Goal: Transaction & Acquisition: Book appointment/travel/reservation

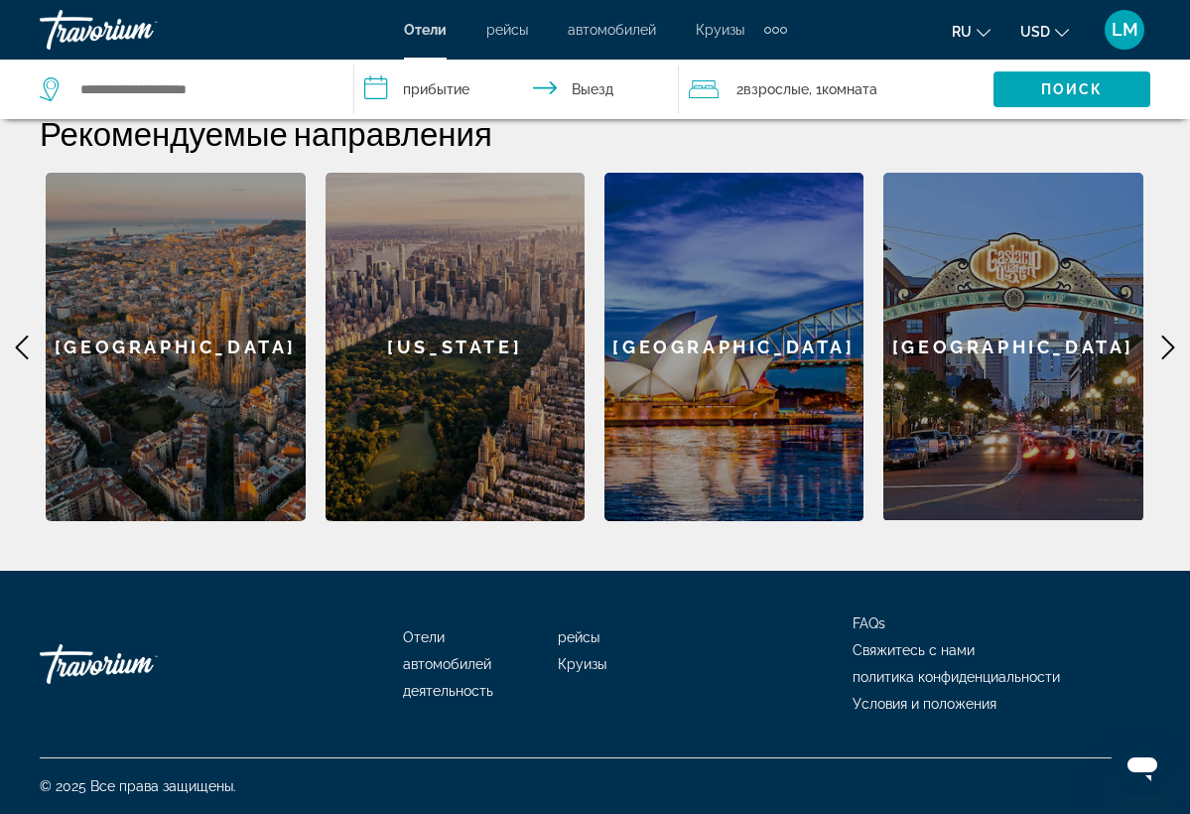
scroll to position [783, 0]
click at [1162, 343] on icon "Main content" at bounding box center [1169, 348] width 24 height 24
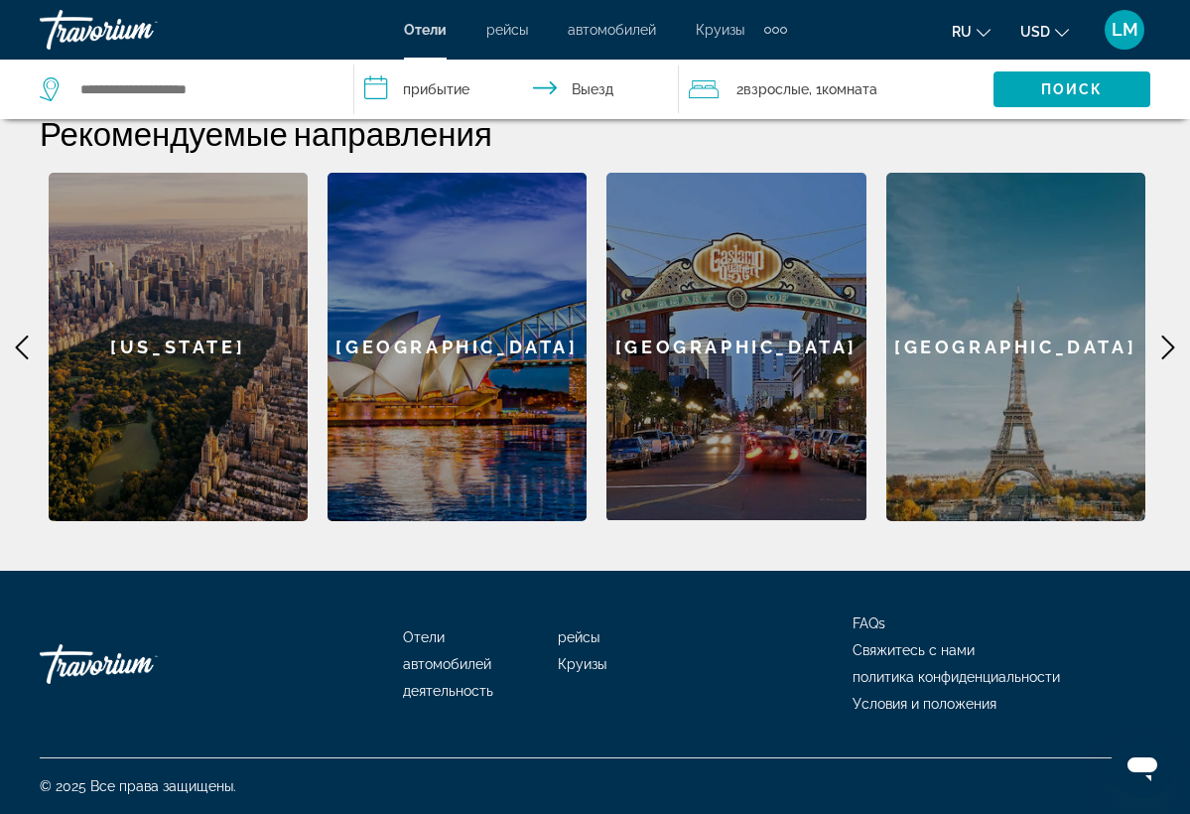
click at [1162, 343] on icon "Main content" at bounding box center [1169, 348] width 24 height 24
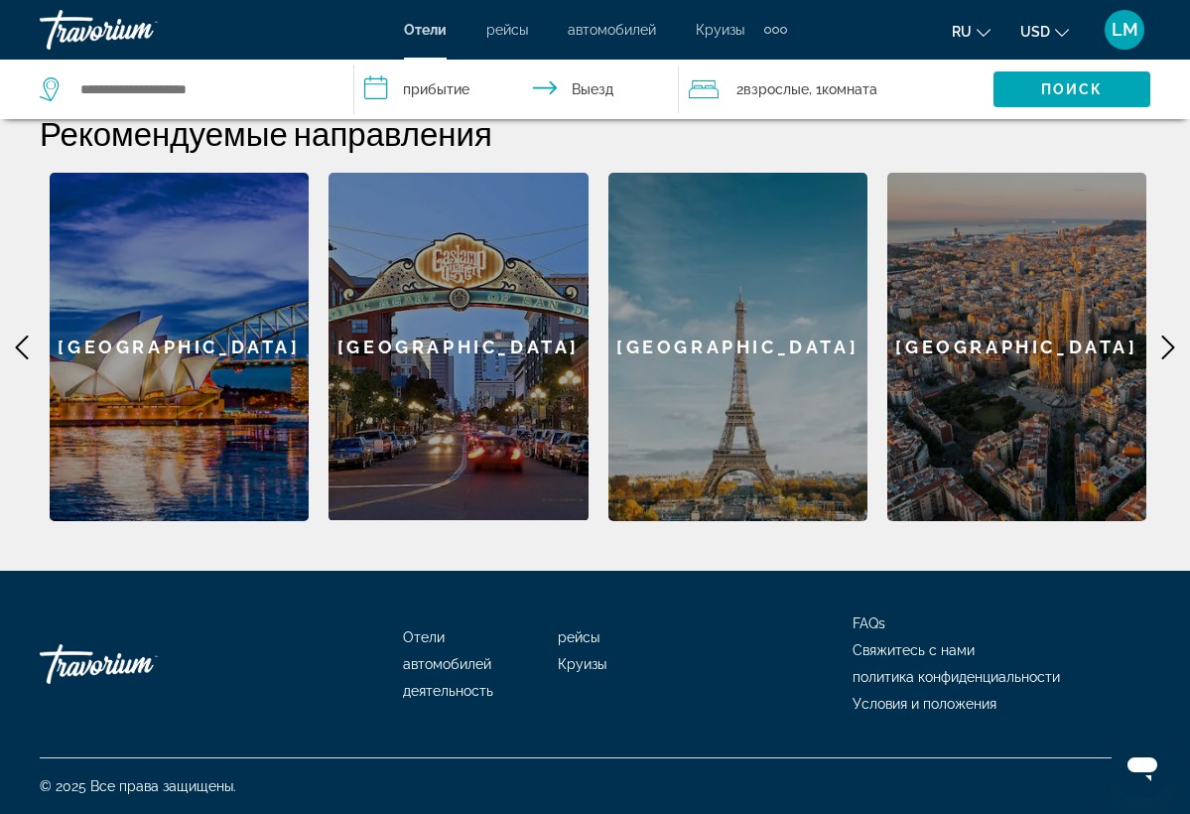
click at [1162, 343] on icon "Main content" at bounding box center [1169, 348] width 24 height 24
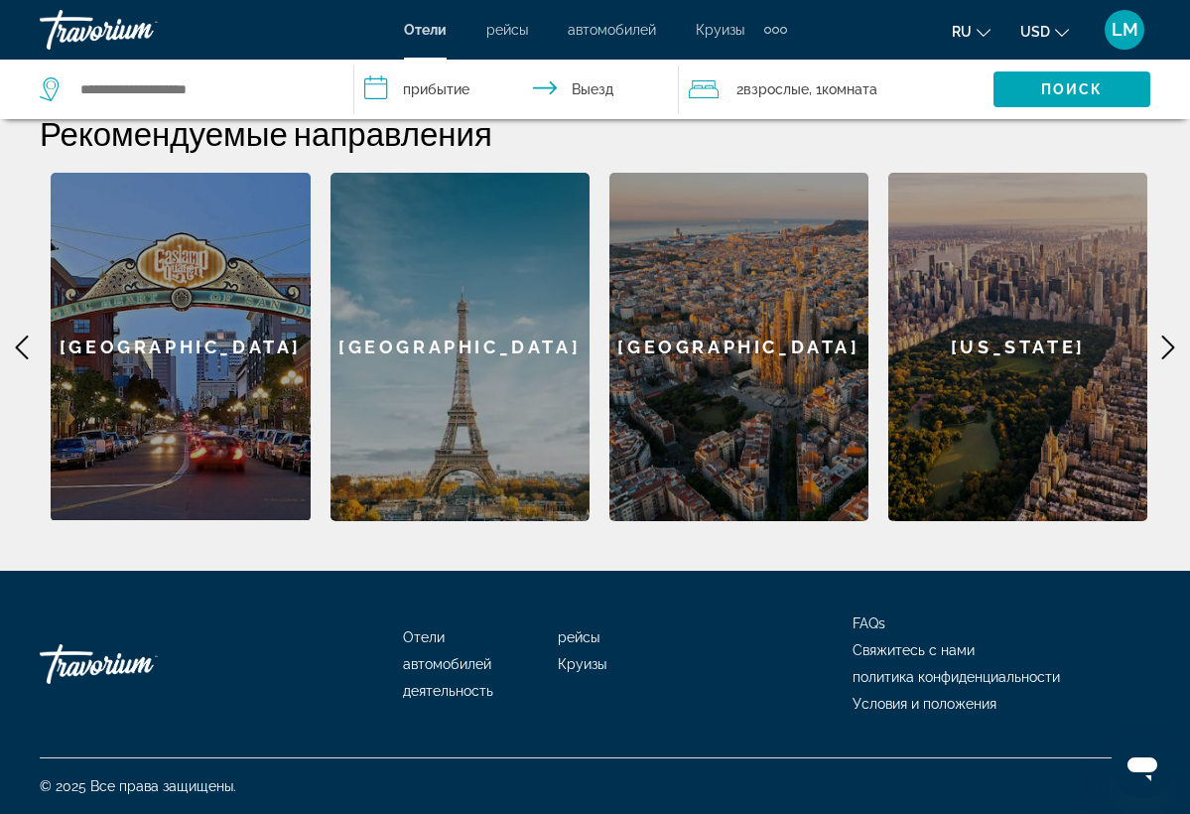
click at [1161, 342] on icon "Main content" at bounding box center [1169, 348] width 24 height 24
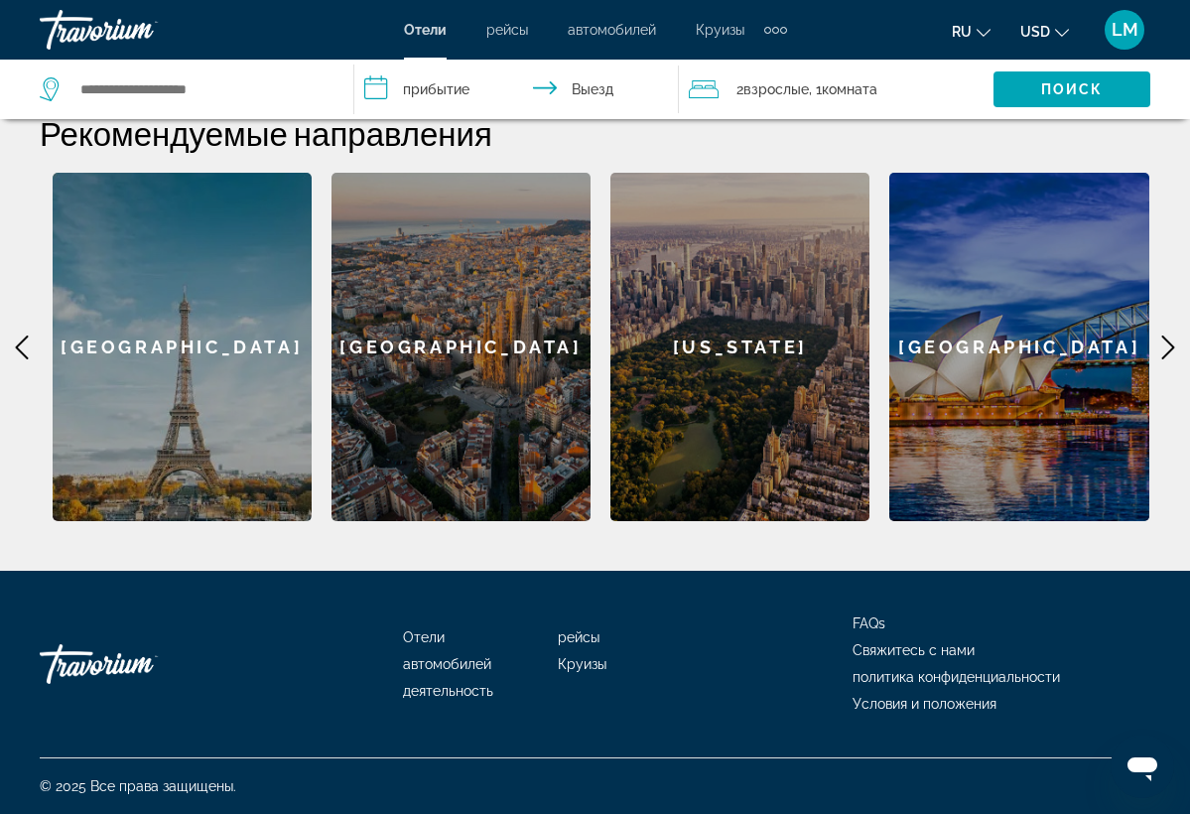
click at [1161, 342] on icon "Main content" at bounding box center [1169, 348] width 24 height 24
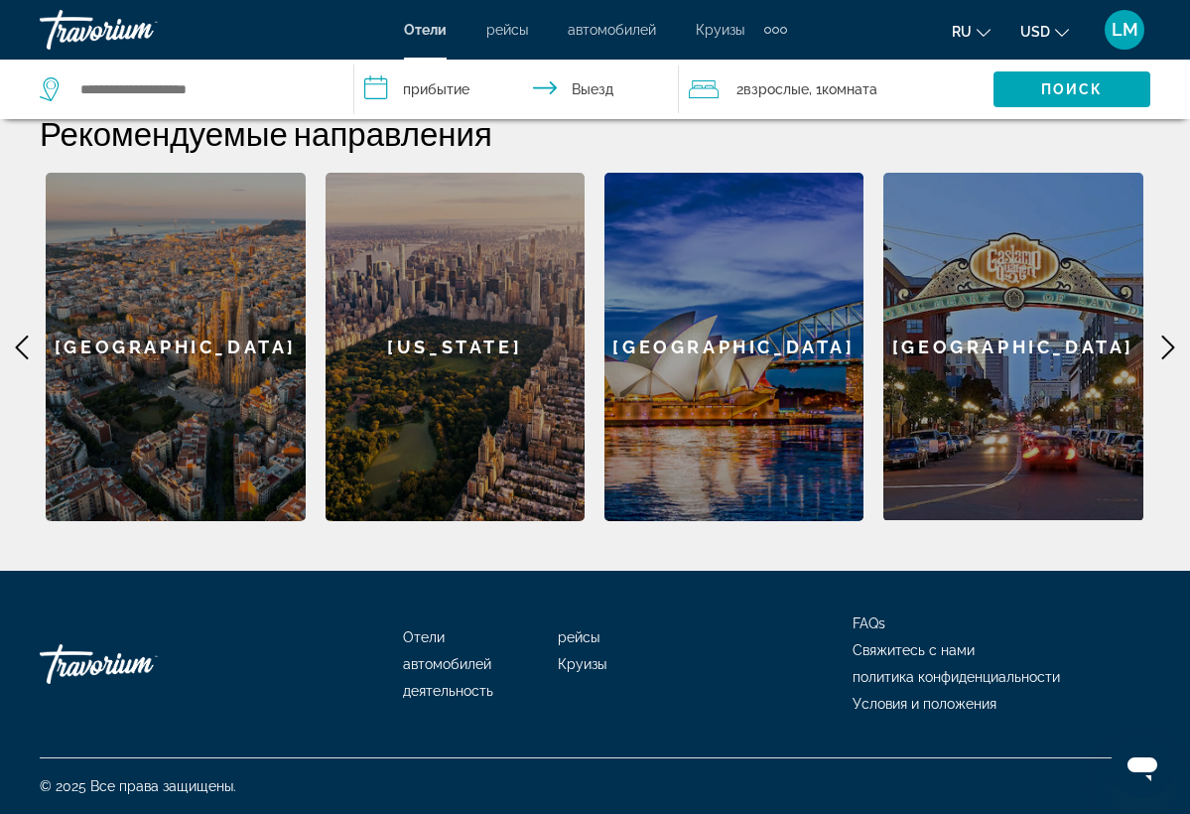
click at [436, 346] on div "[US_STATE]" at bounding box center [455, 347] width 259 height 348
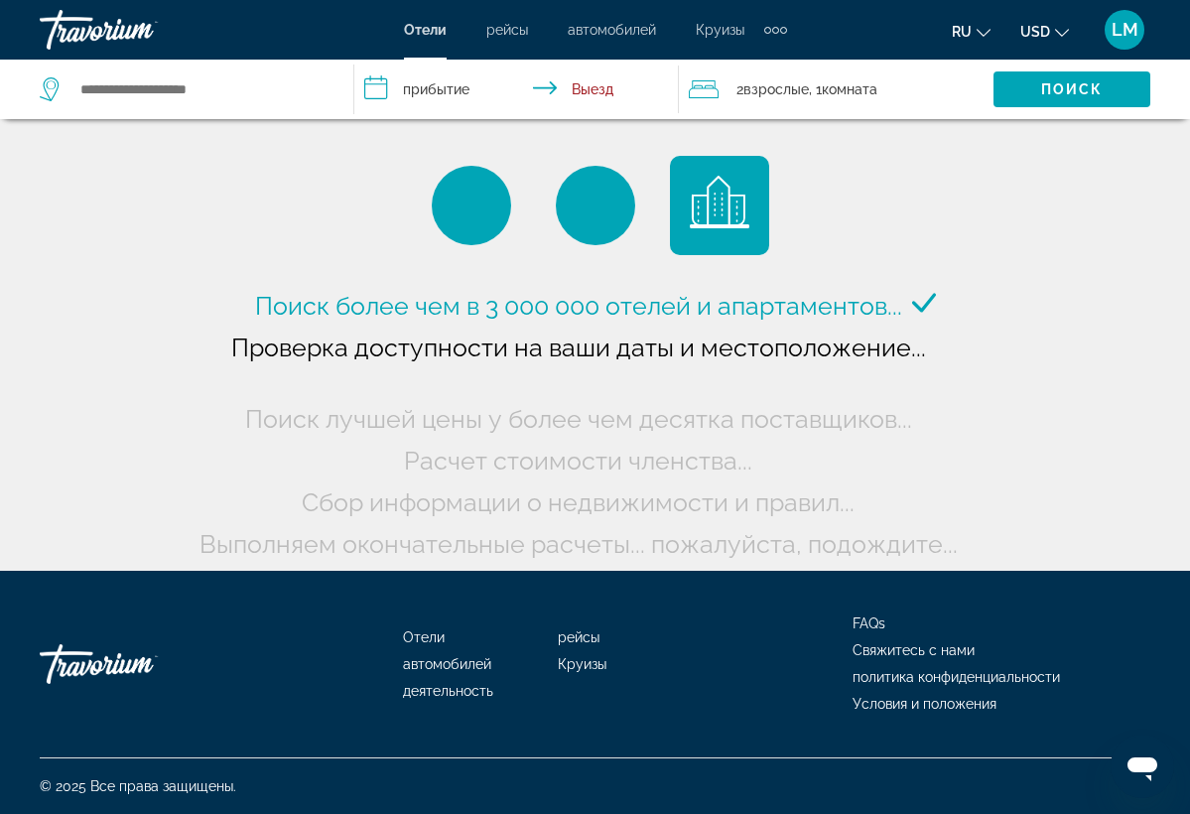
scroll to position [-3, 2]
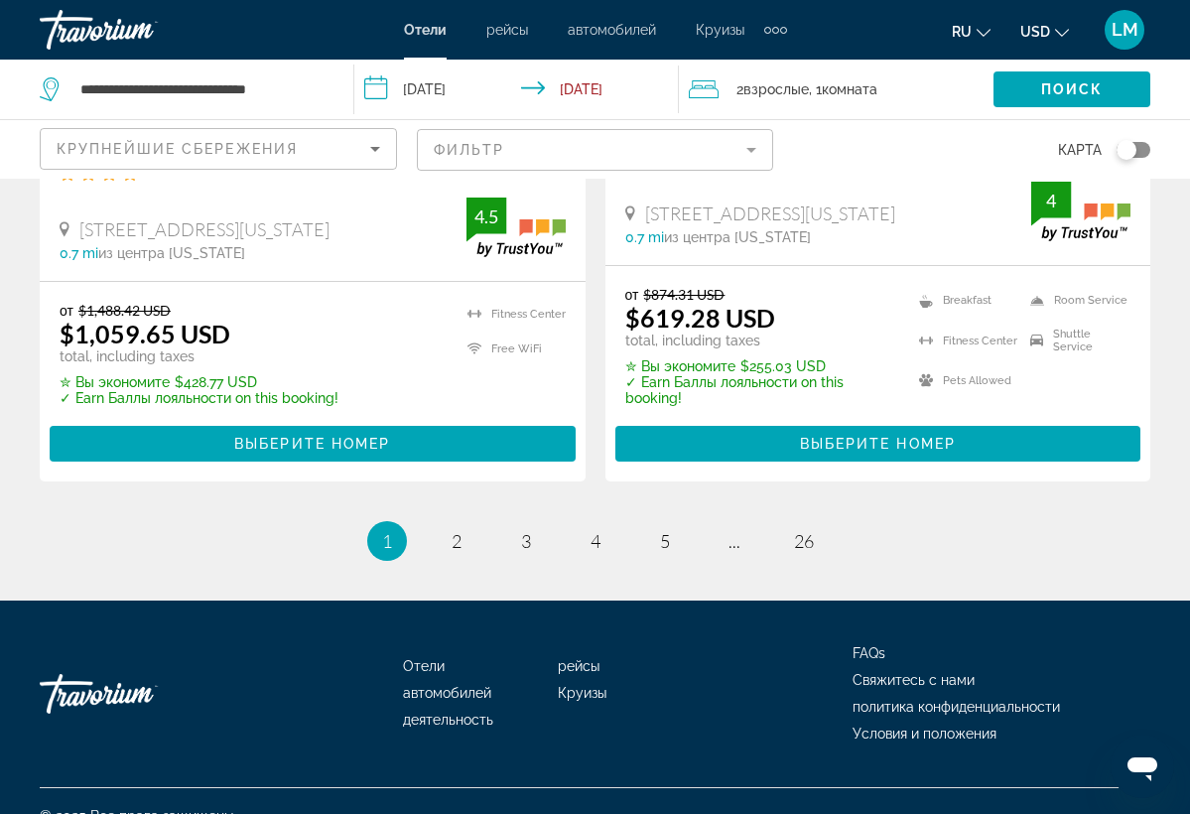
scroll to position [4301, 0]
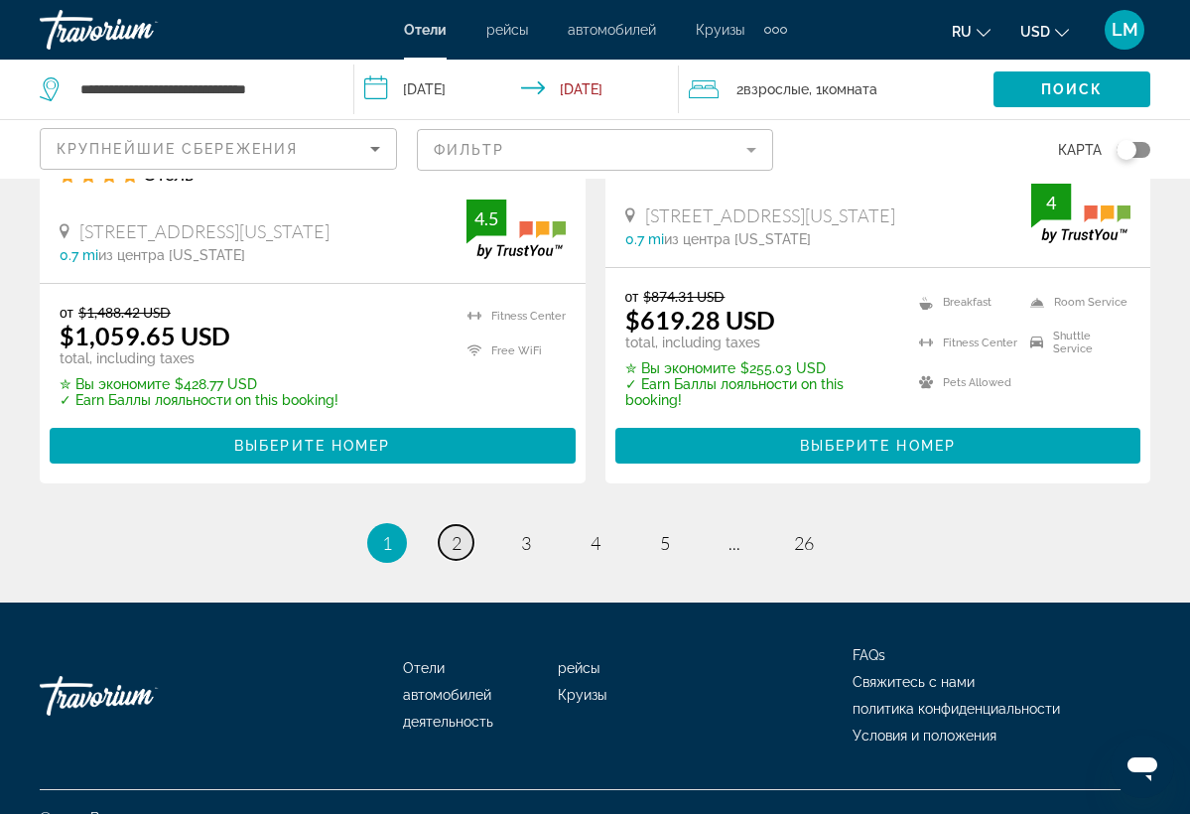
click at [456, 532] on span "2" at bounding box center [457, 543] width 10 height 22
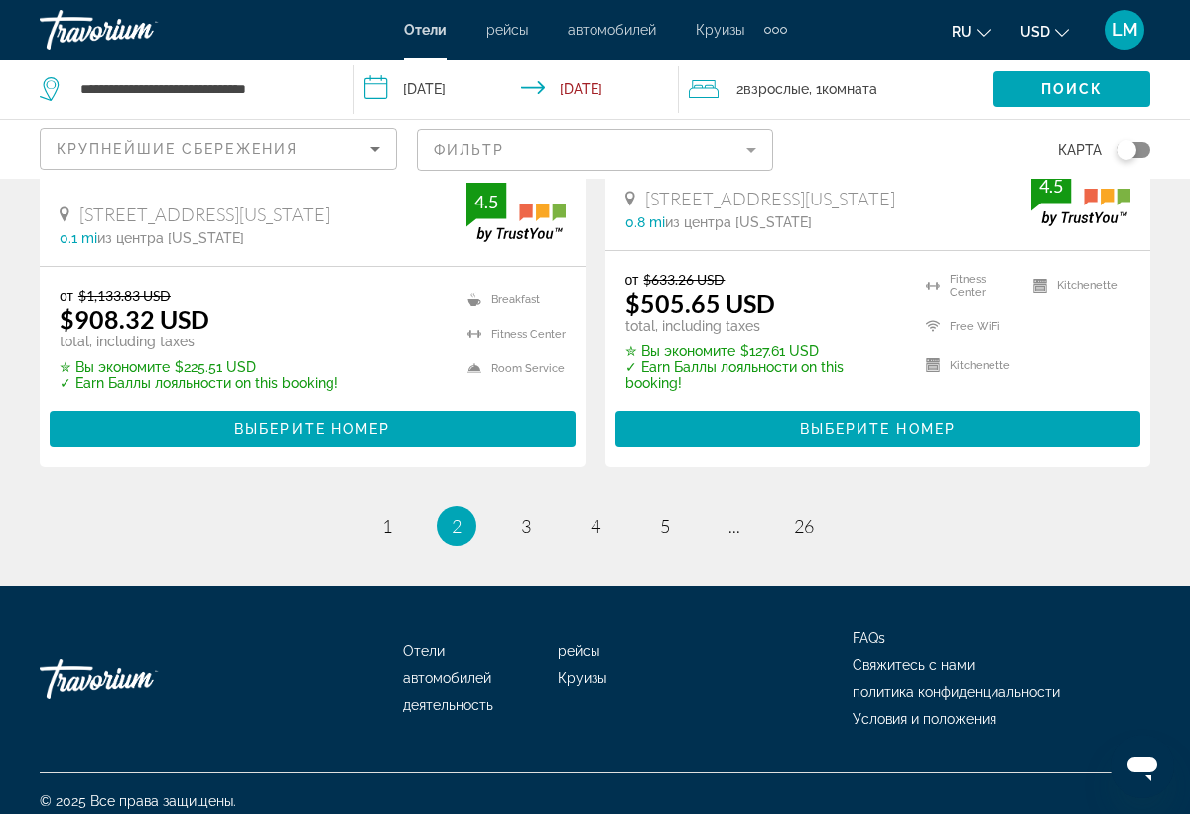
scroll to position [4257, 0]
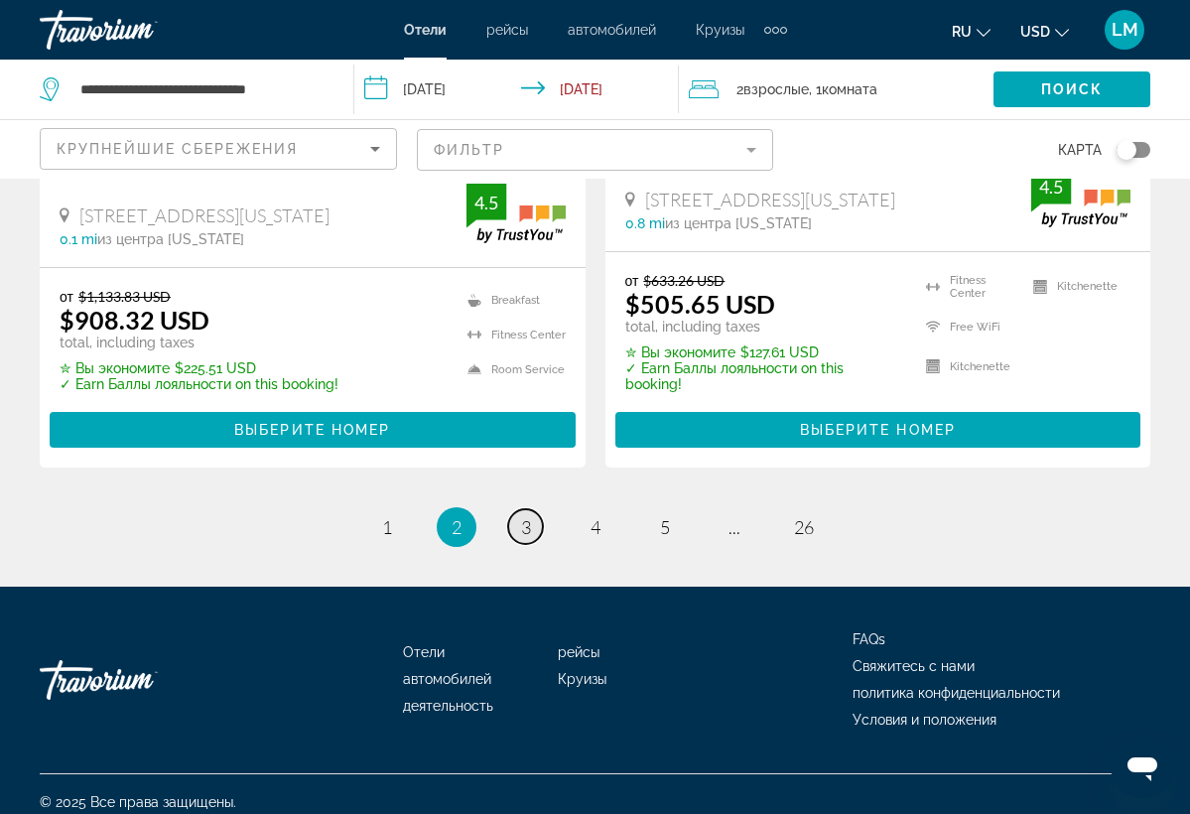
click at [526, 516] on span "3" at bounding box center [526, 527] width 10 height 22
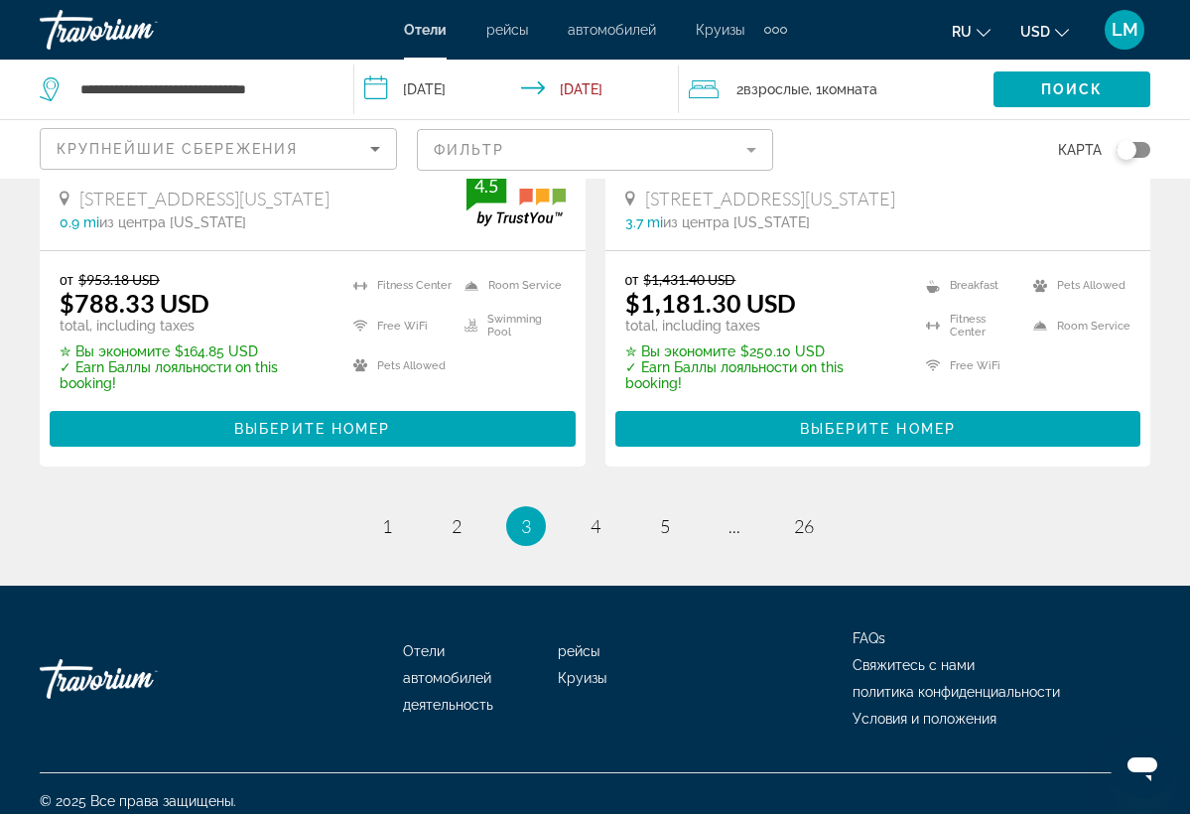
scroll to position [4287, 0]
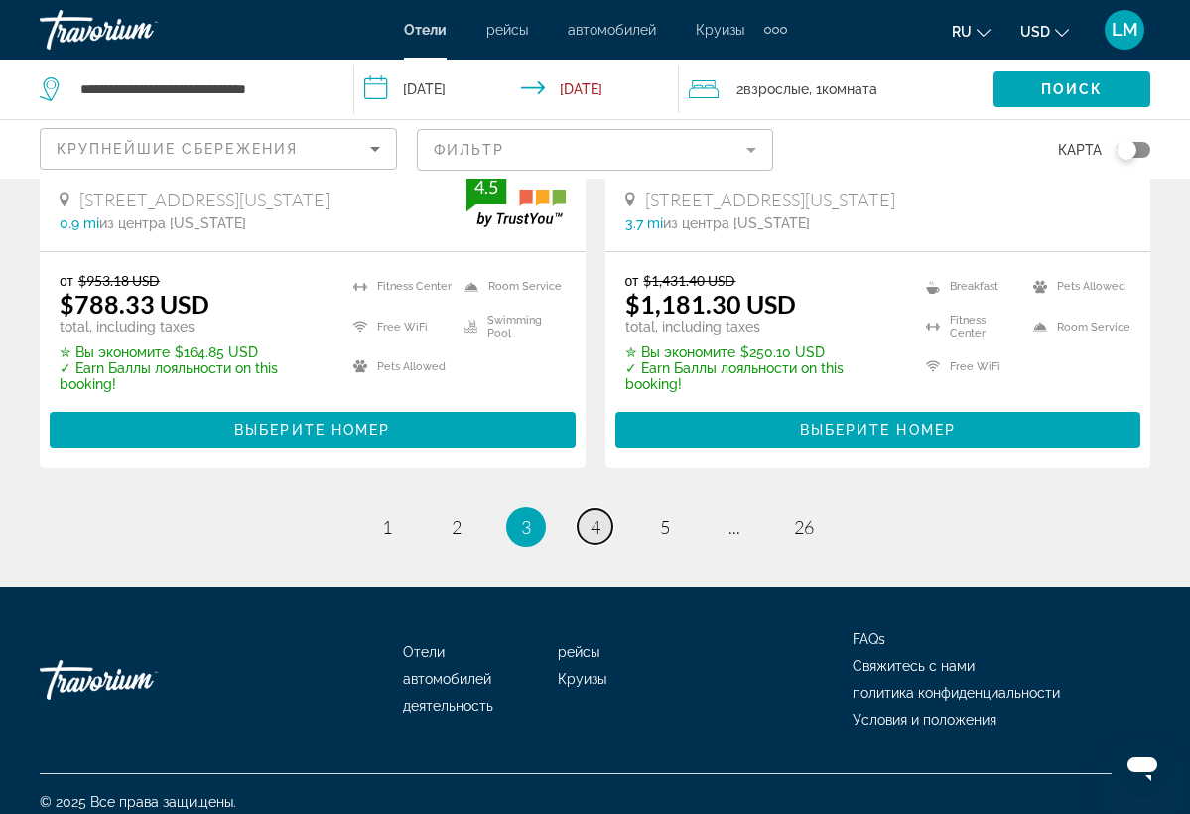
click at [589, 509] on link "page 4" at bounding box center [595, 526] width 35 height 35
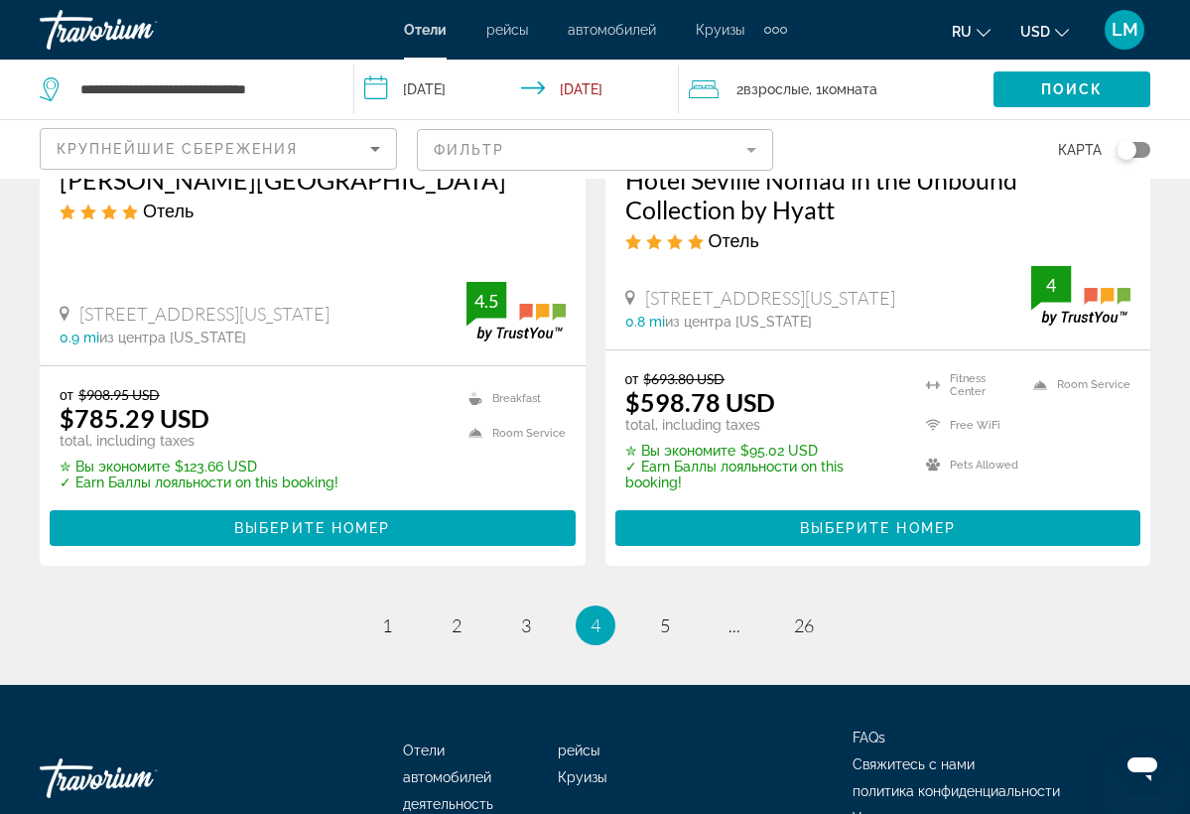
scroll to position [4205, 0]
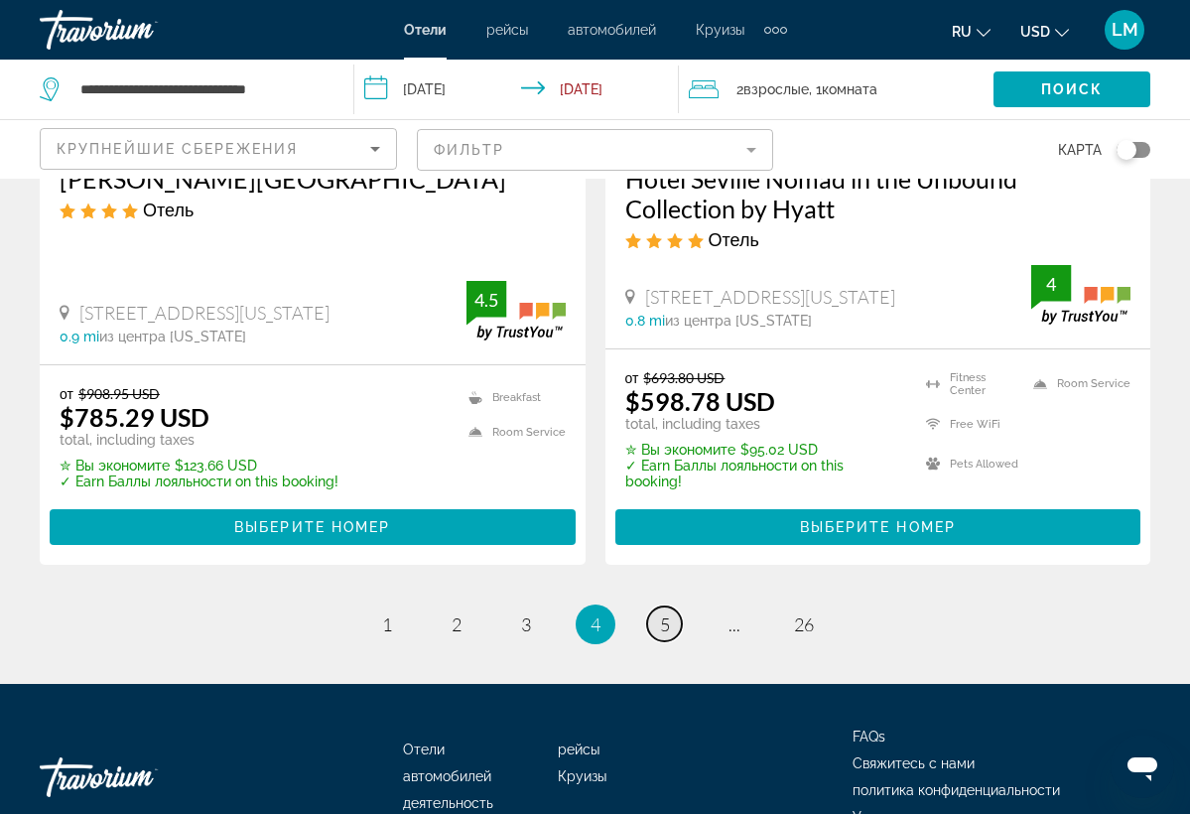
click at [664, 614] on span "5" at bounding box center [665, 625] width 10 height 22
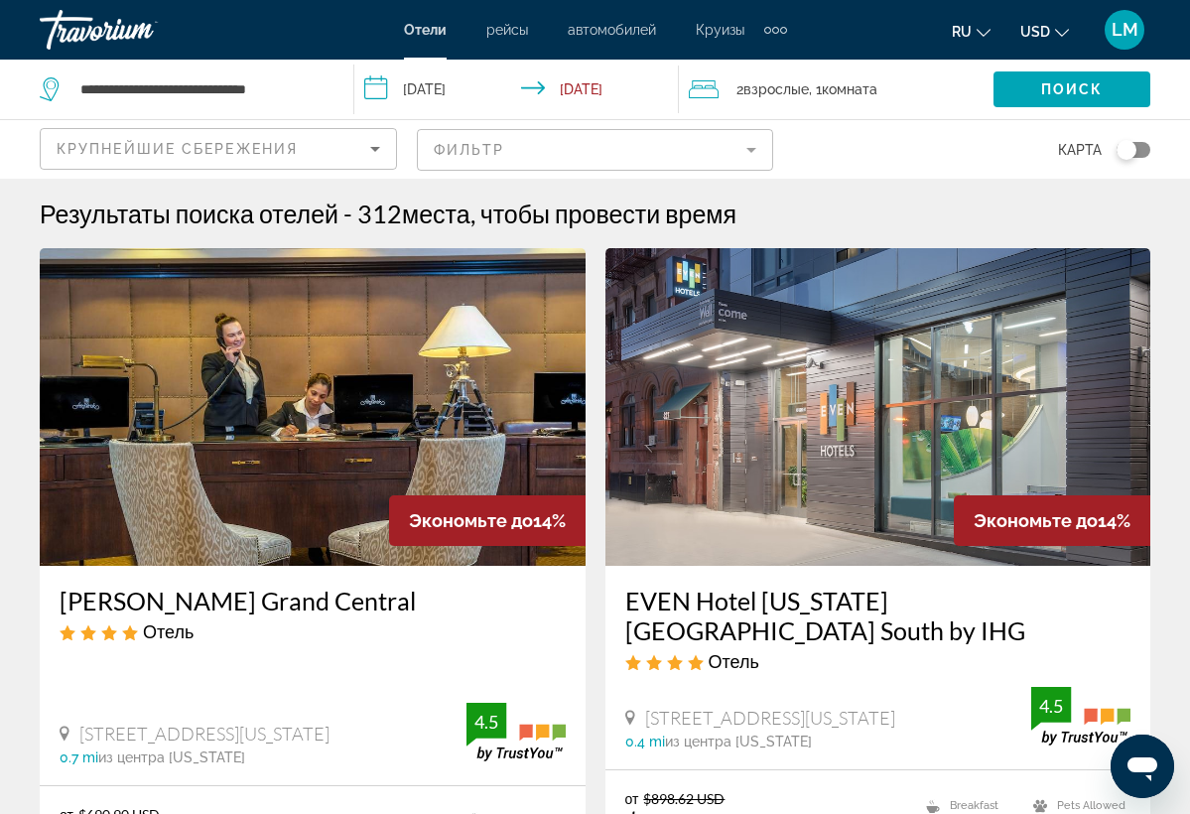
click at [52, 89] on icon "Search widget" at bounding box center [52, 89] width 24 height 24
click at [157, 103] on input "**********" at bounding box center [200, 89] width 245 height 30
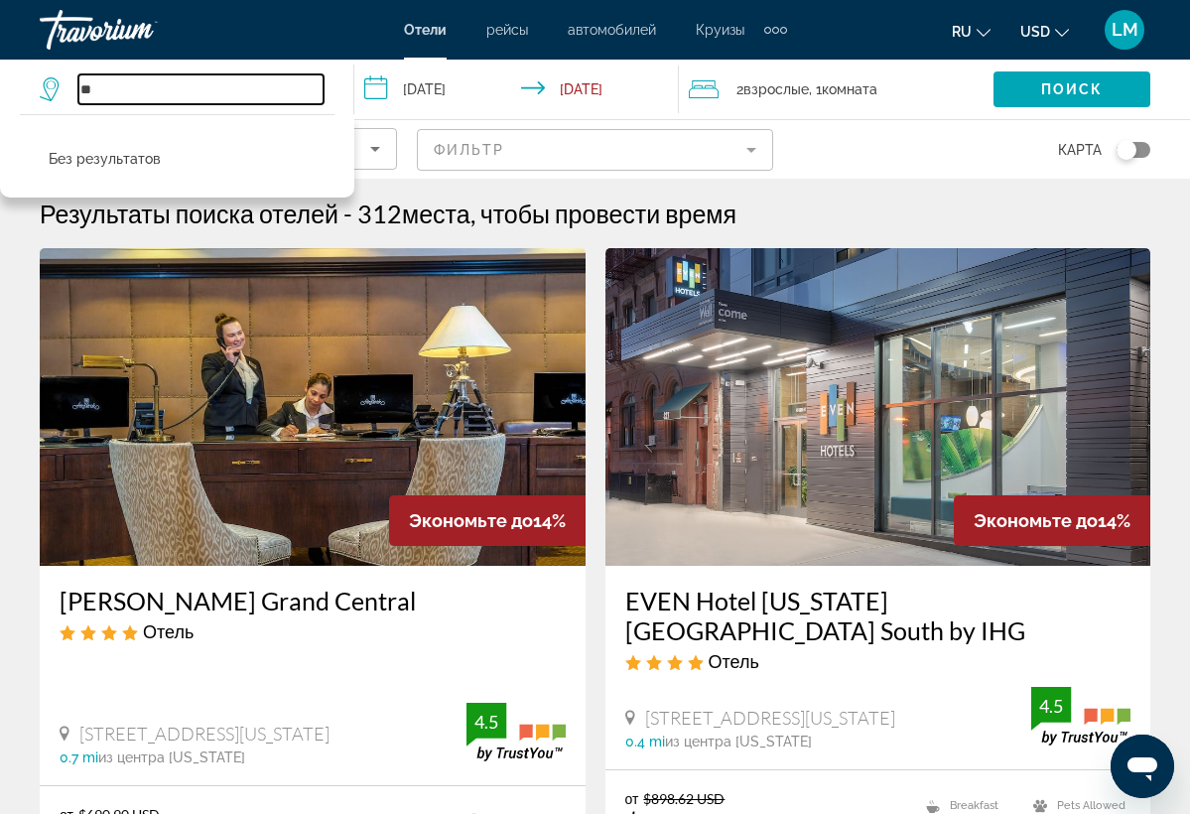
type input "*"
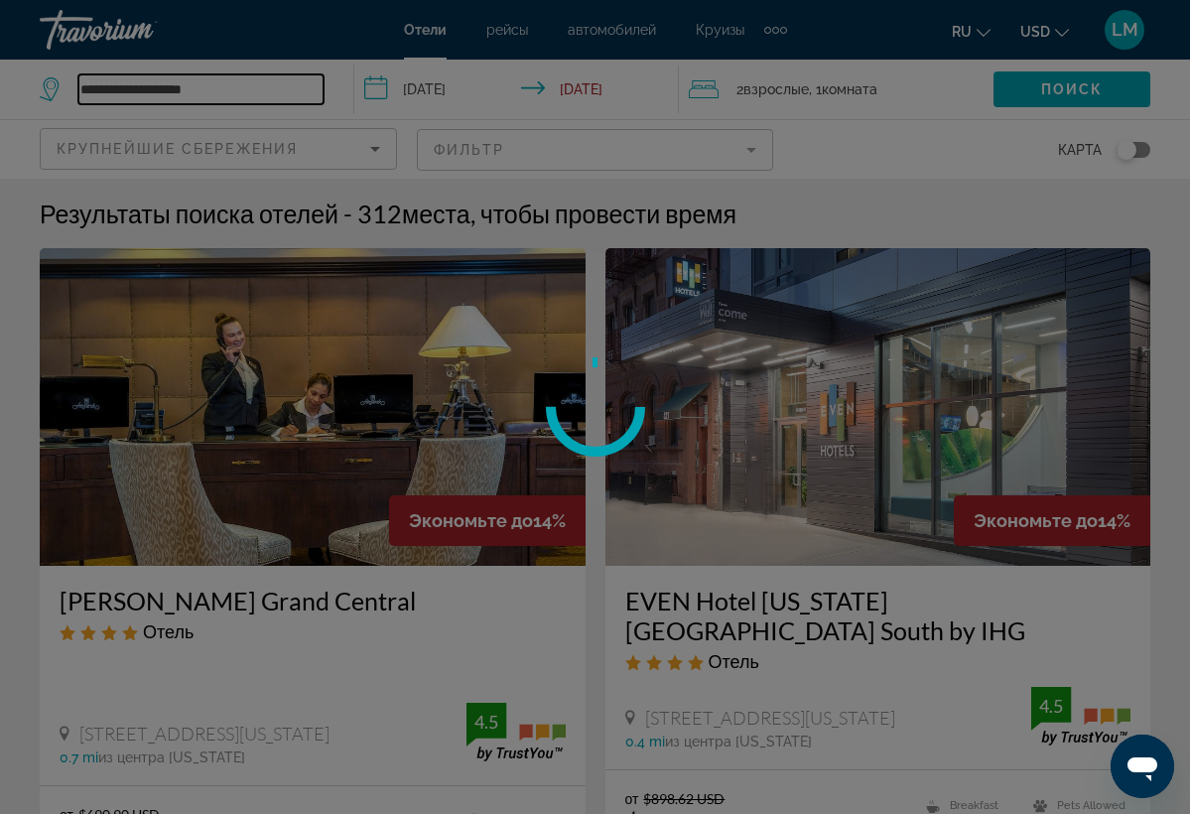
type input "**********"
click at [132, 116] on div at bounding box center [595, 407] width 1190 height 814
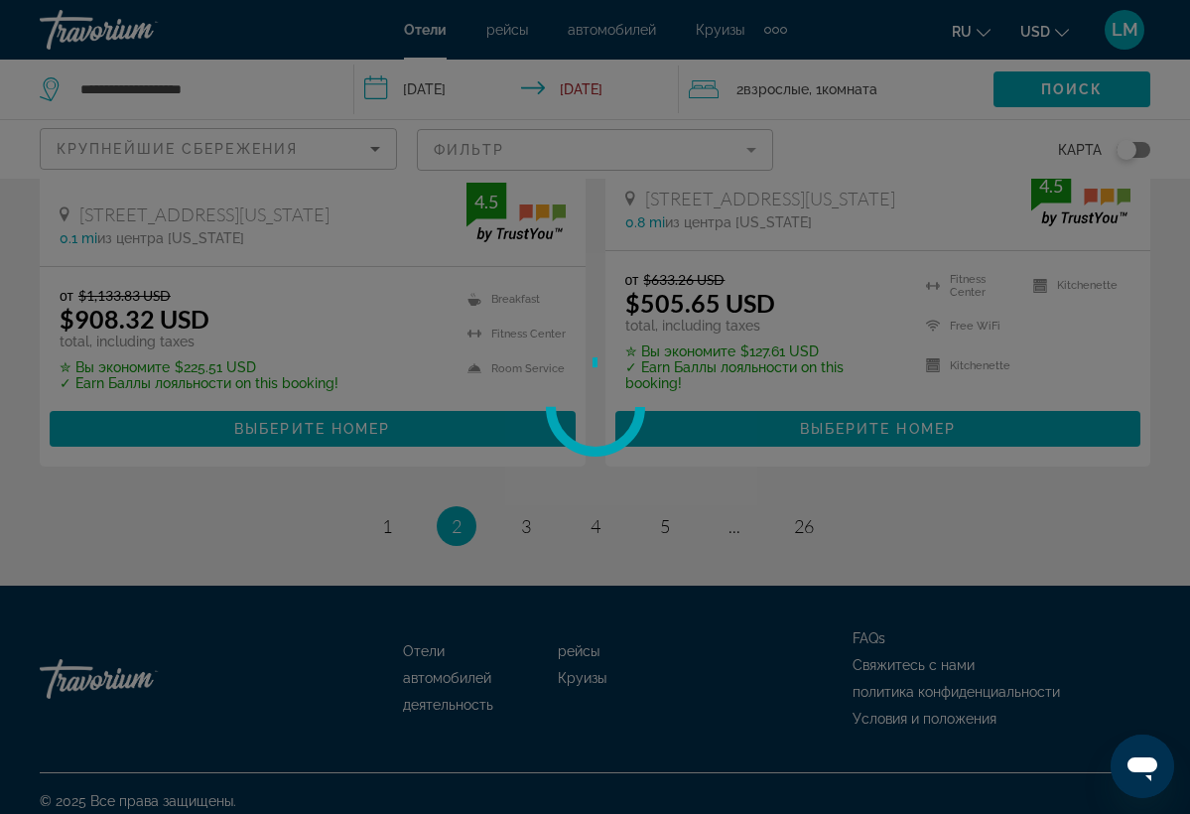
scroll to position [4257, 0]
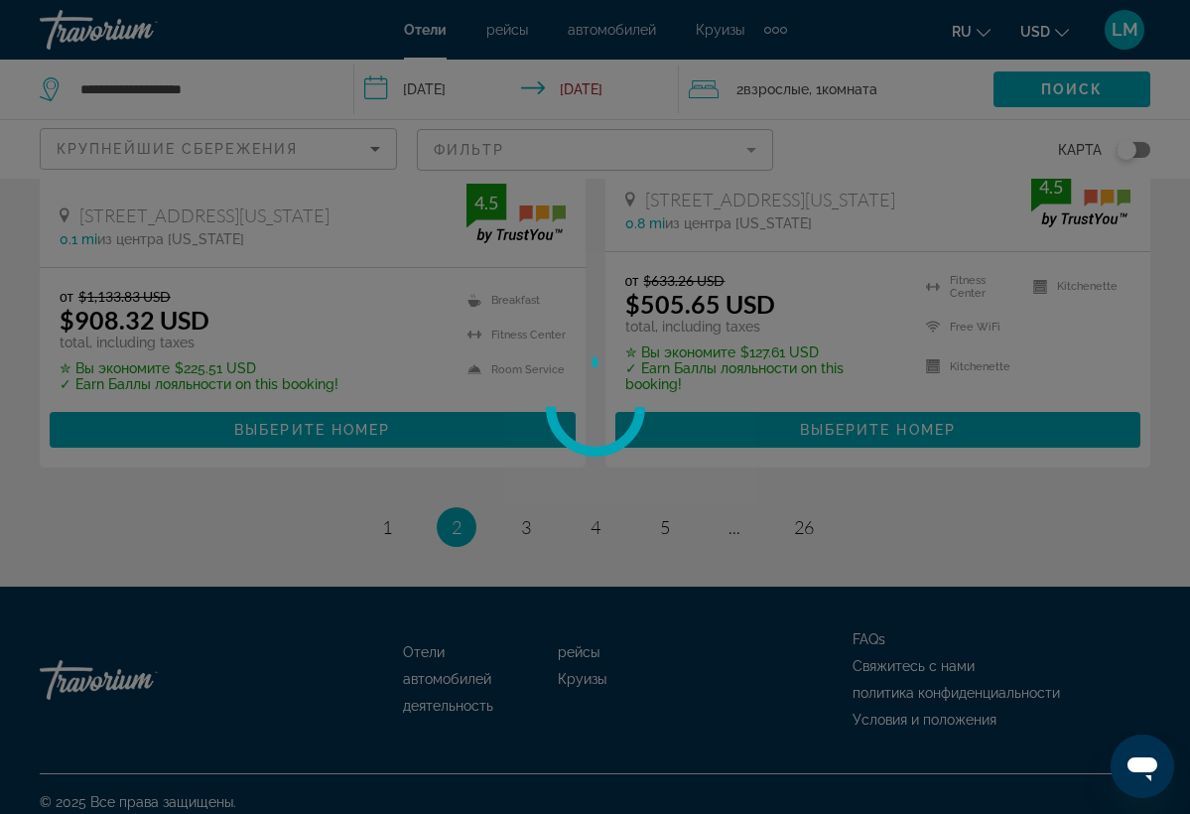
click at [389, 520] on div at bounding box center [595, 407] width 1190 height 814
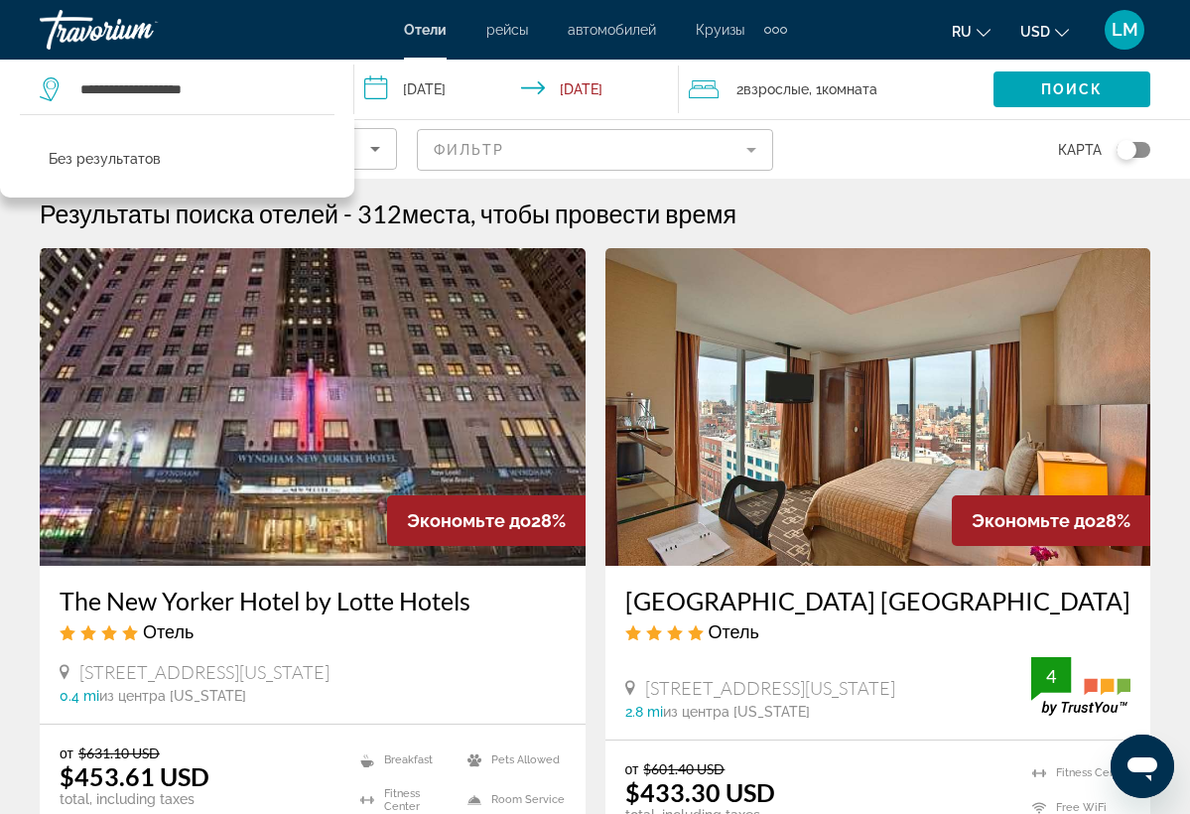
scroll to position [0, 0]
click at [260, 97] on input "**********" at bounding box center [200, 89] width 245 height 30
drag, startPoint x: 260, startPoint y: 97, endPoint x: 336, endPoint y: 167, distance: 102.6
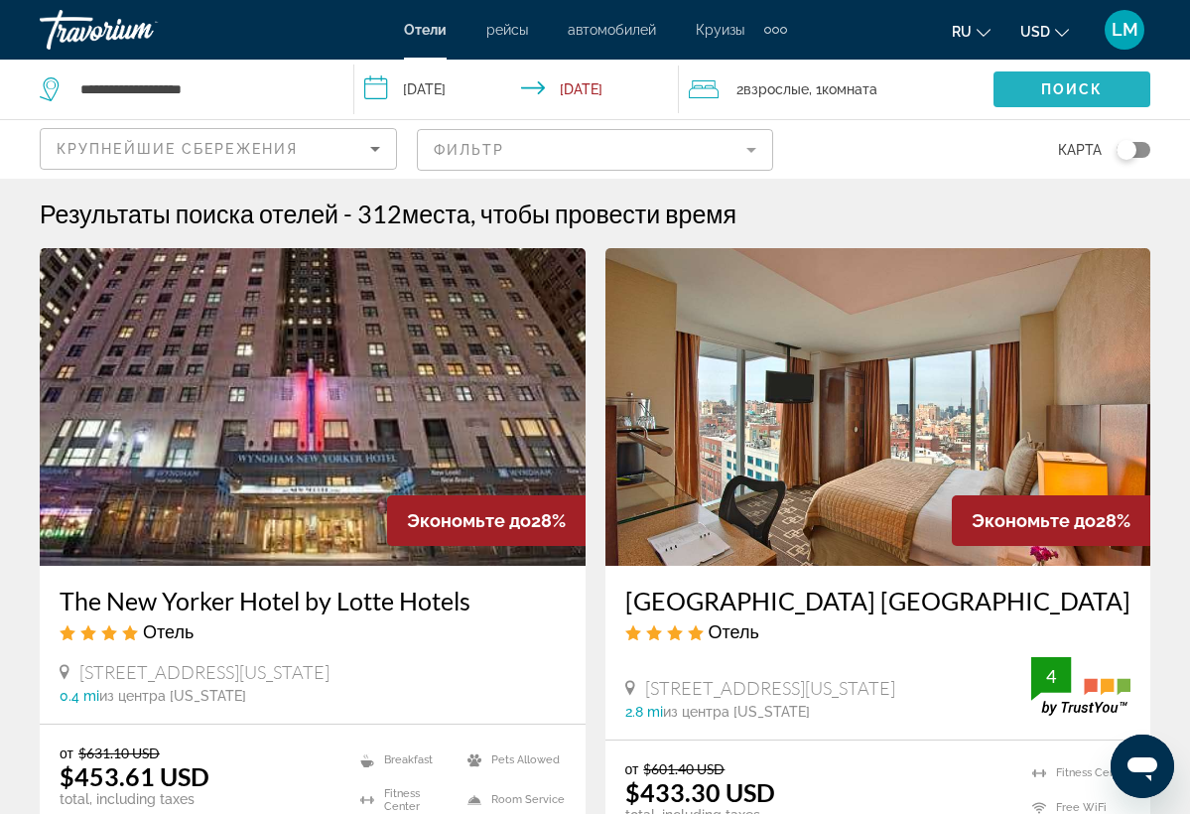
click at [1081, 87] on span "Поиск" at bounding box center [1072, 89] width 63 height 16
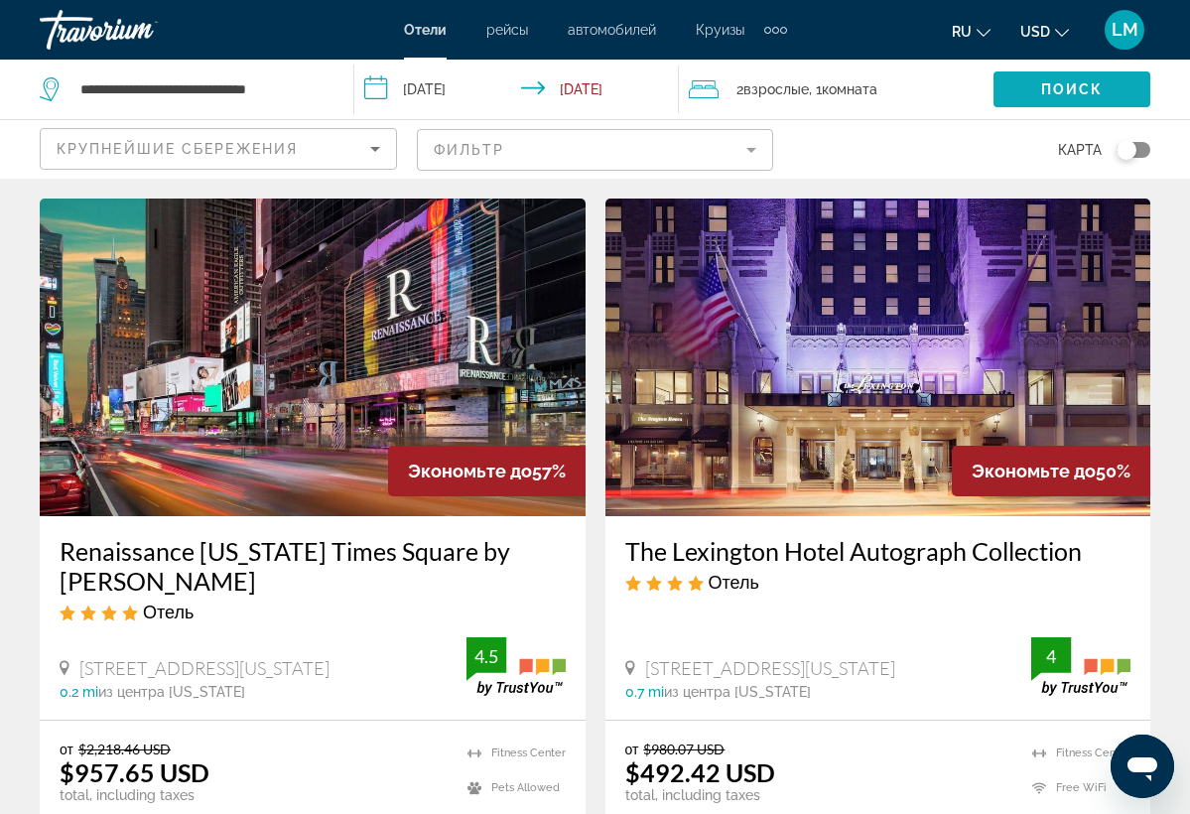
scroll to position [51, 0]
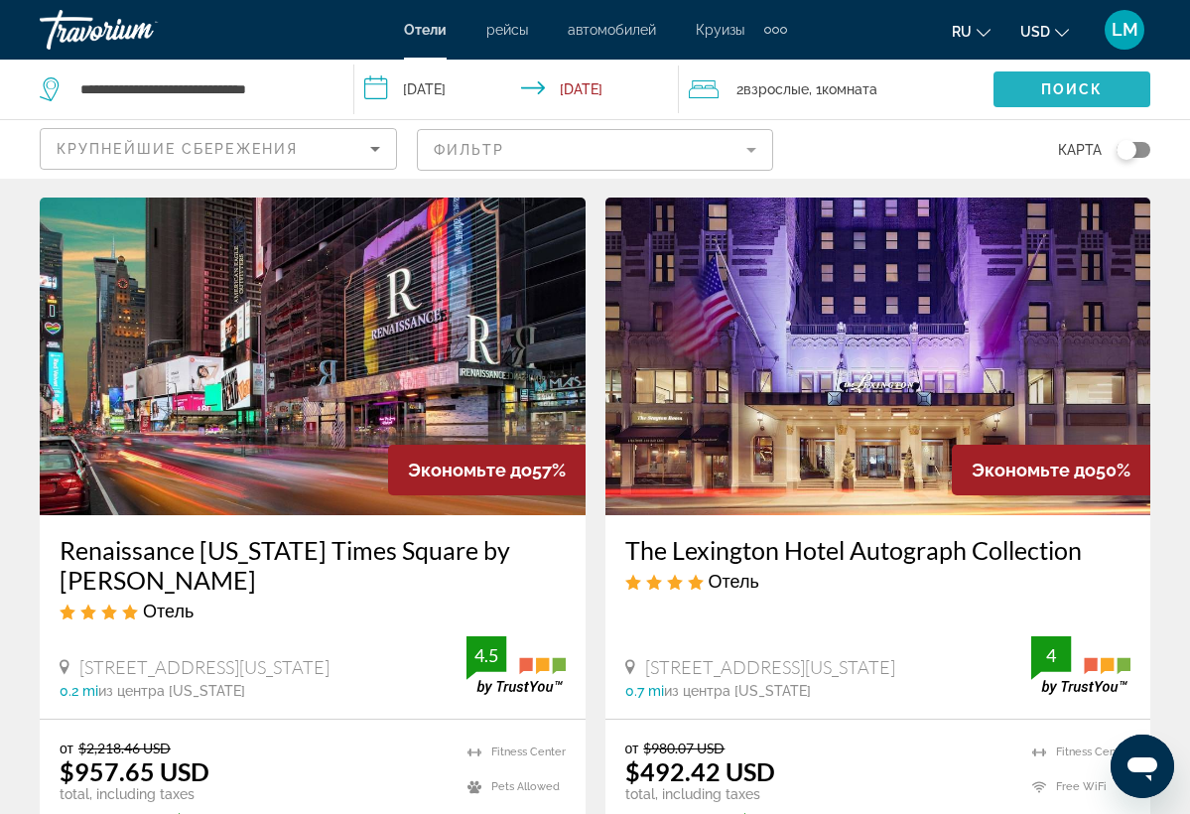
click at [1045, 93] on span "Поиск" at bounding box center [1072, 89] width 63 height 16
click at [1065, 81] on span "Поиск" at bounding box center [1072, 89] width 63 height 16
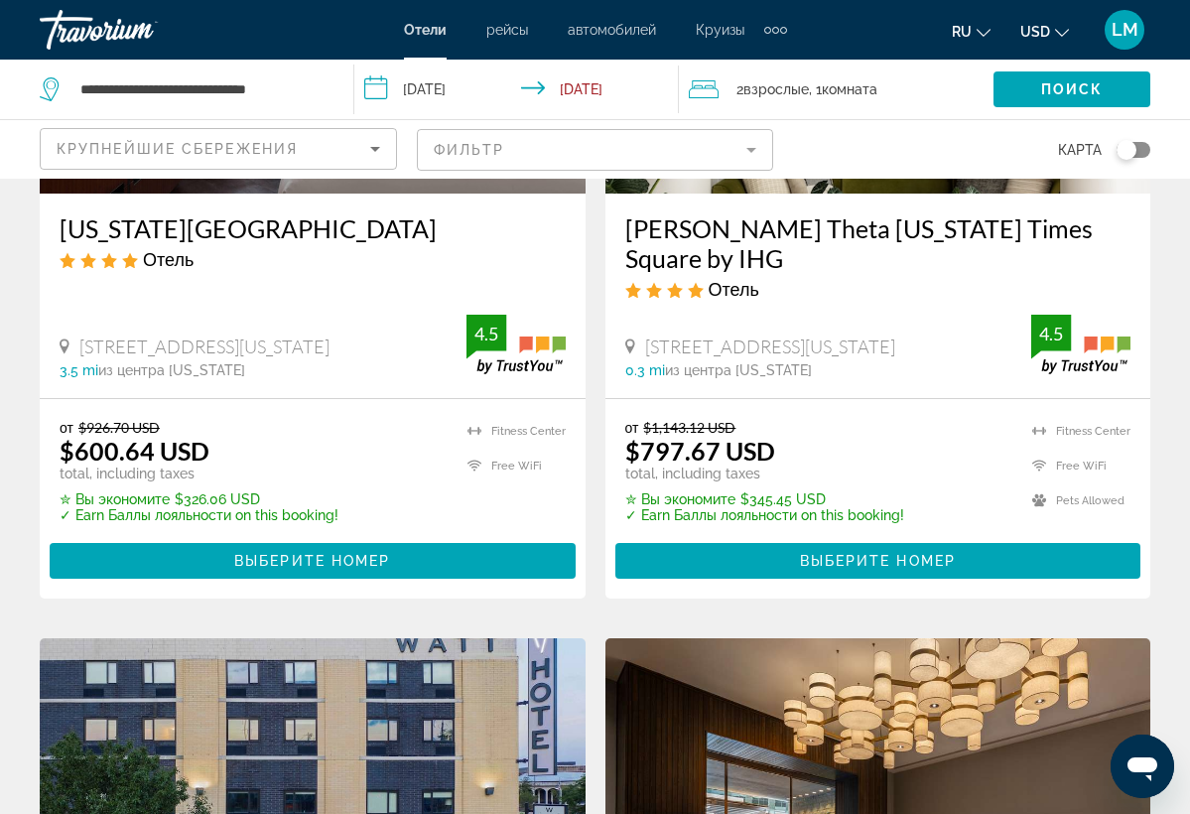
scroll to position [2659, 0]
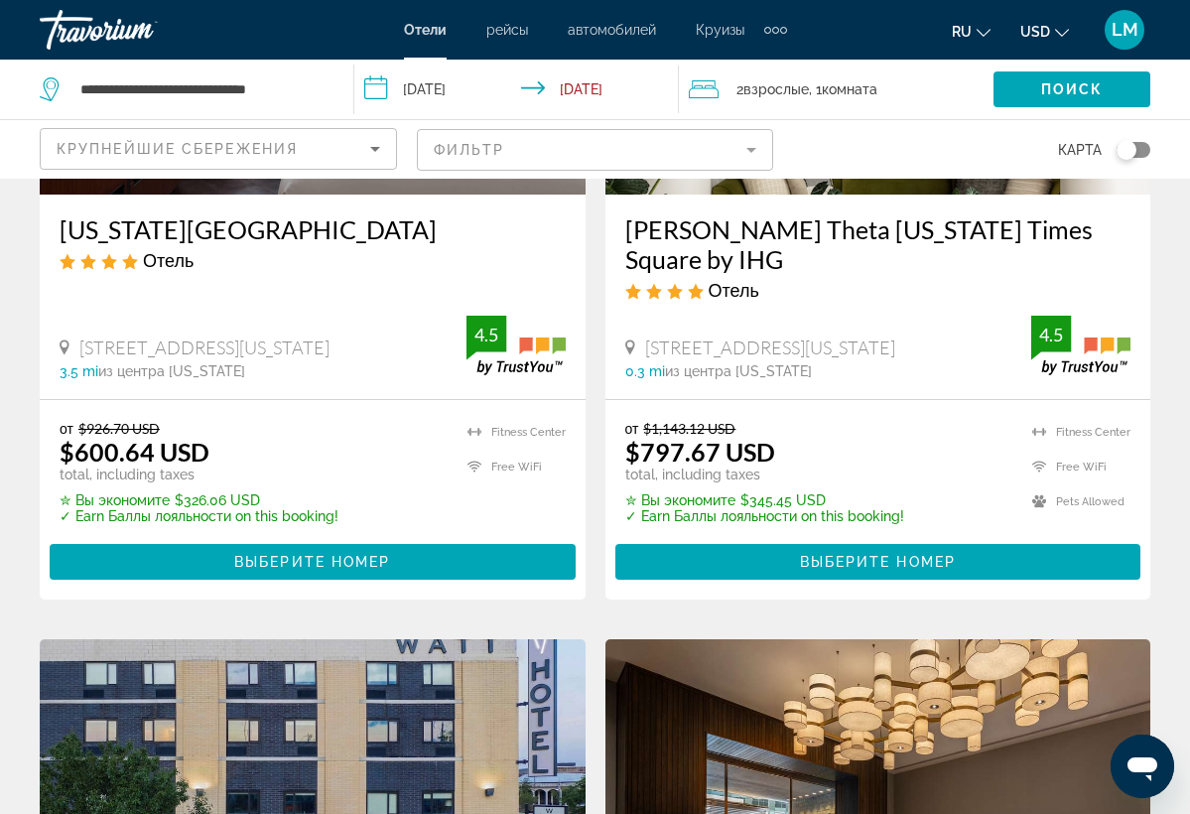
click at [765, 150] on mat-form-field "Фильтр" at bounding box center [595, 150] width 357 height 42
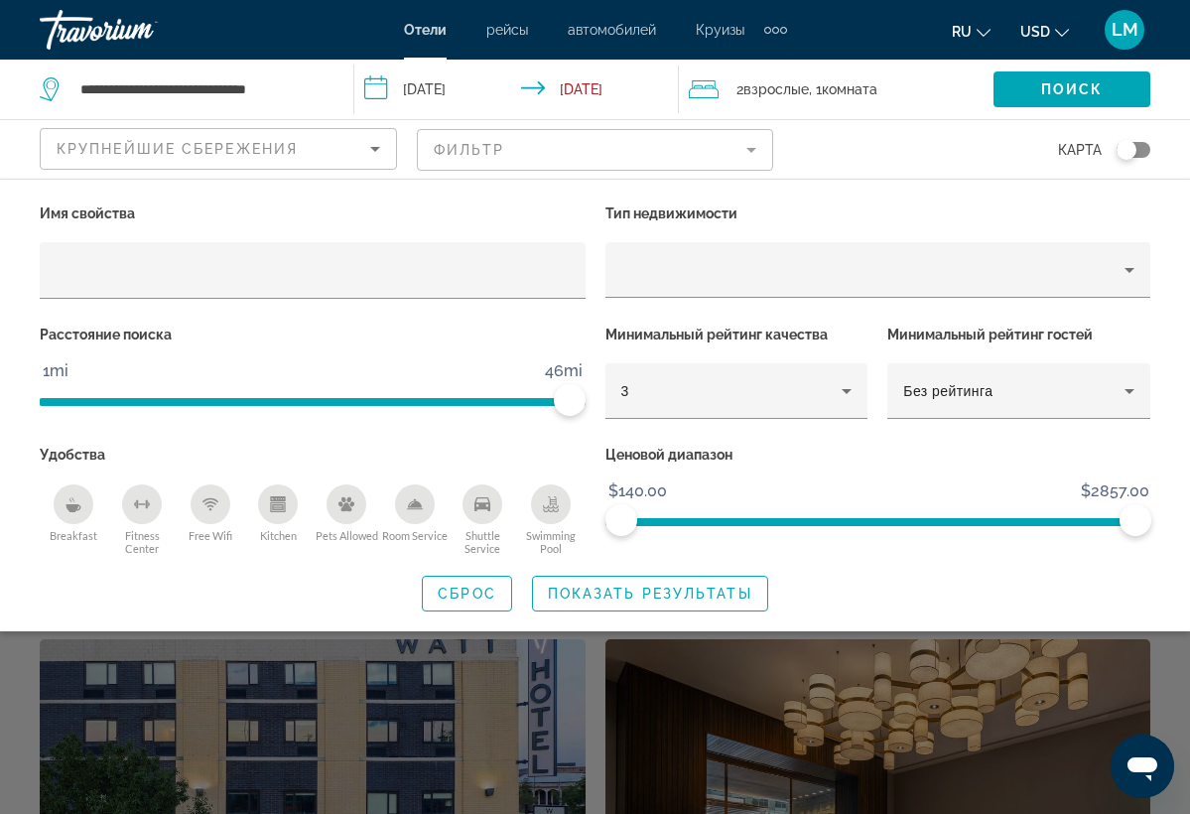
click at [389, 153] on div "Крупнейшие сбережения" at bounding box center [218, 149] width 355 height 40
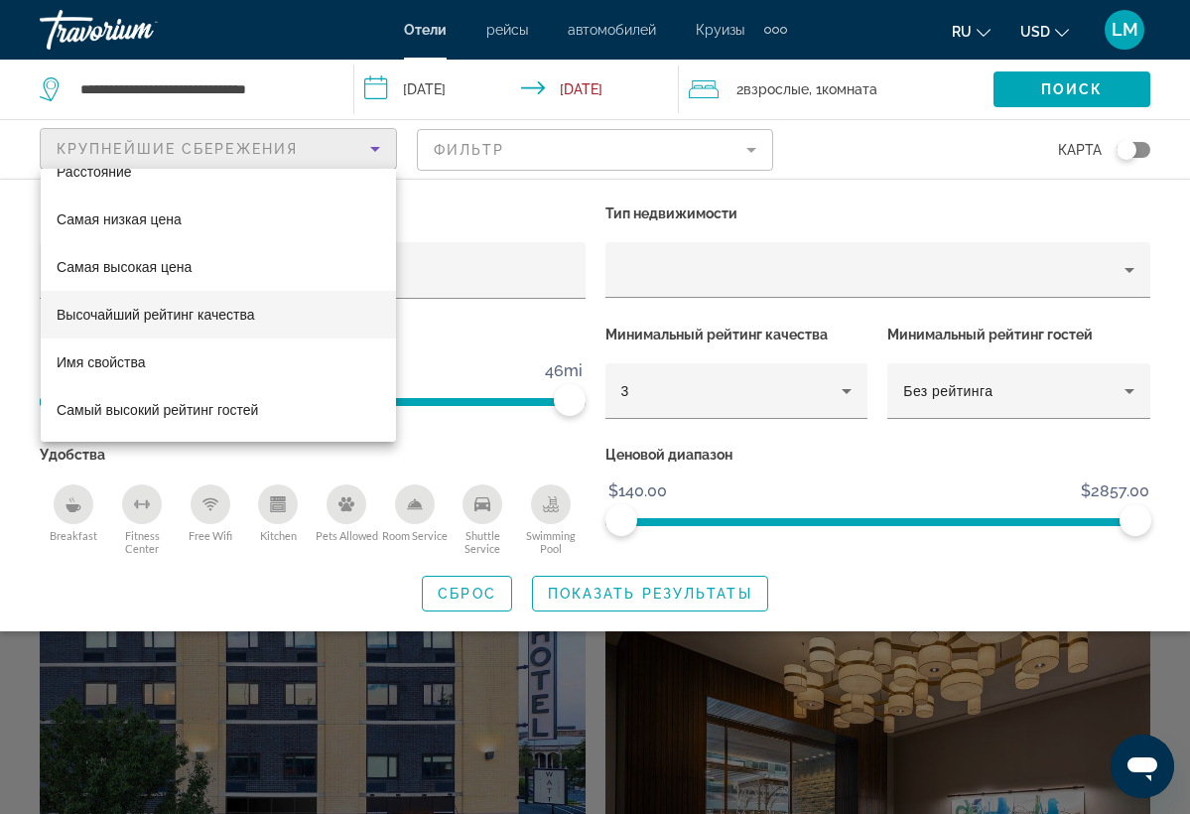
scroll to position [2697, 0]
click at [983, 35] on div at bounding box center [595, 407] width 1190 height 814
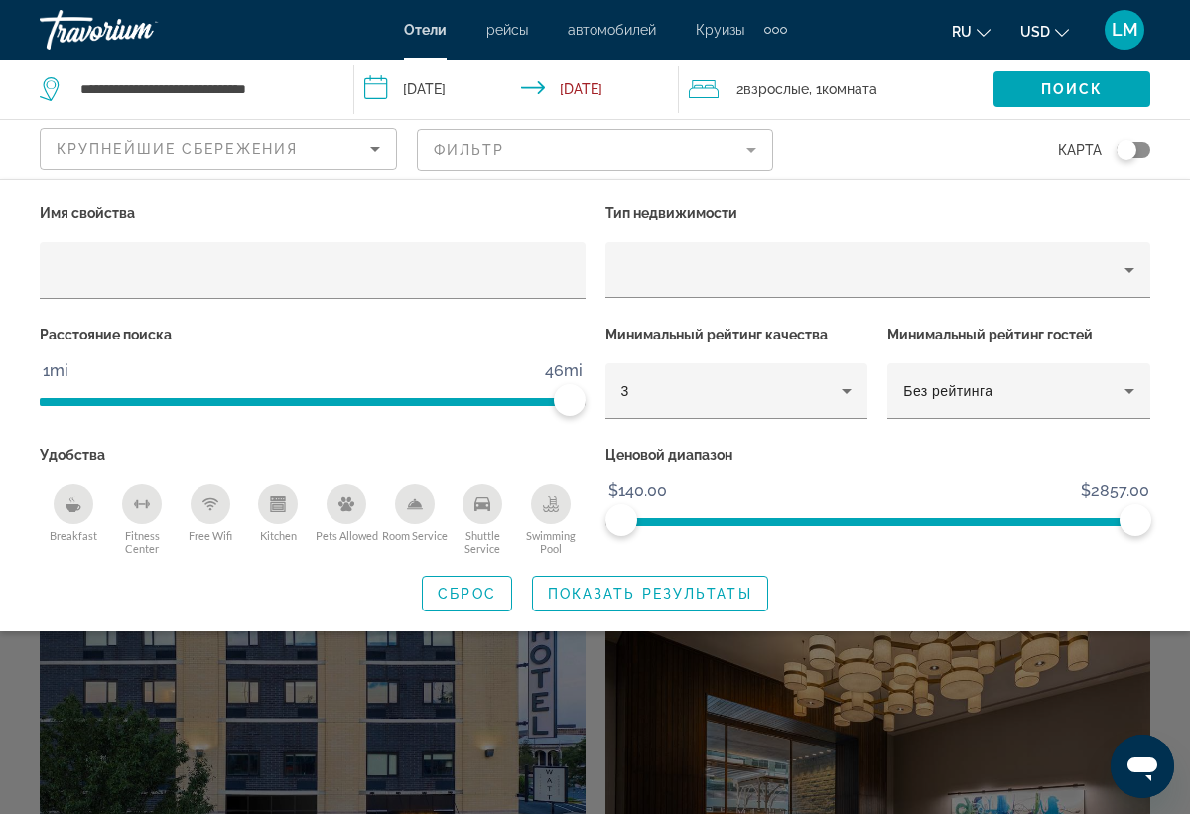
click at [983, 35] on icon "Change language" at bounding box center [984, 33] width 14 height 14
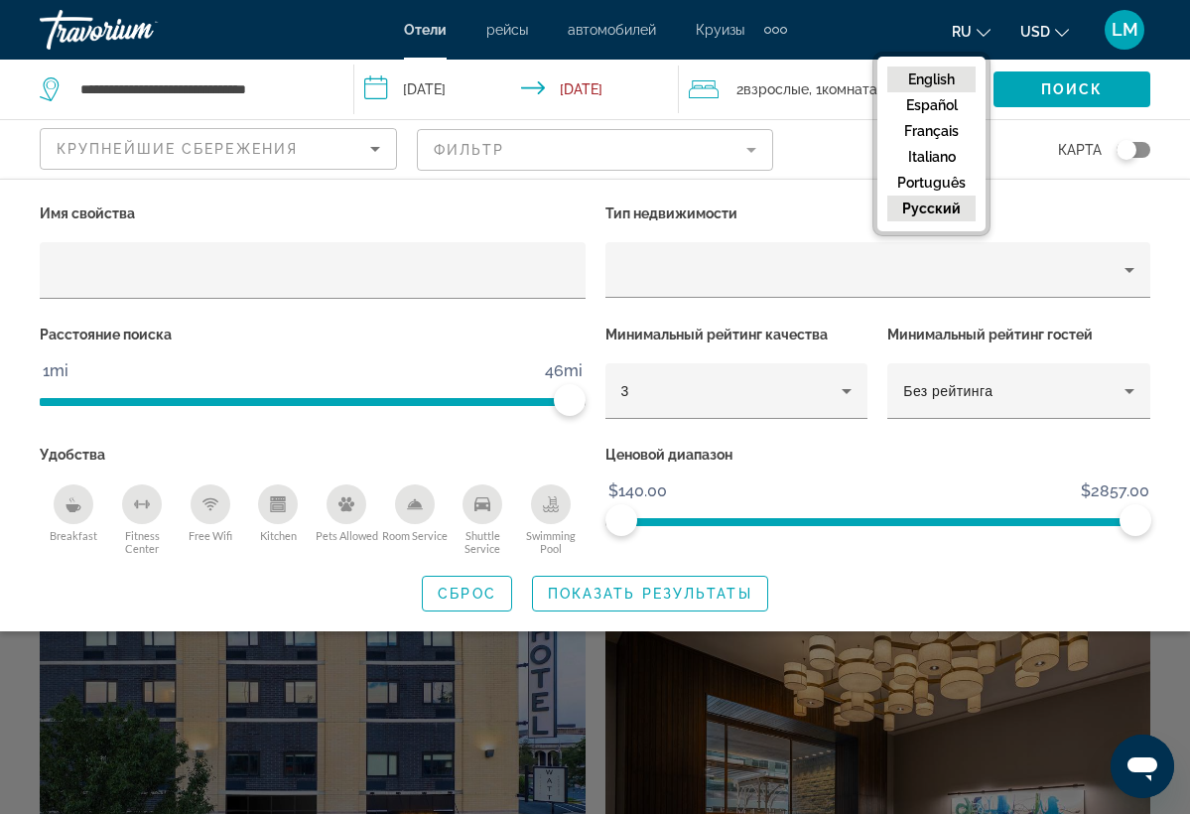
click at [966, 69] on button "English" at bounding box center [932, 80] width 88 height 26
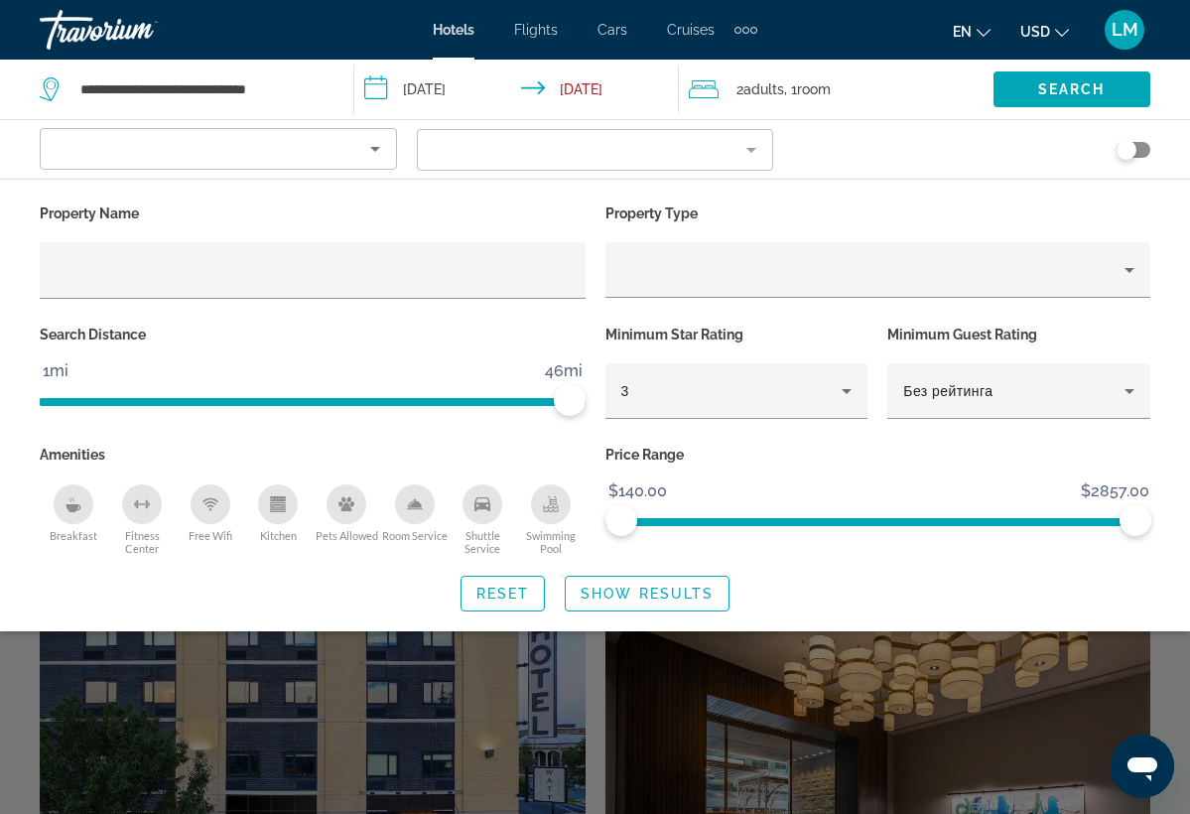
click at [378, 152] on icon "Sort by" at bounding box center [375, 149] width 24 height 24
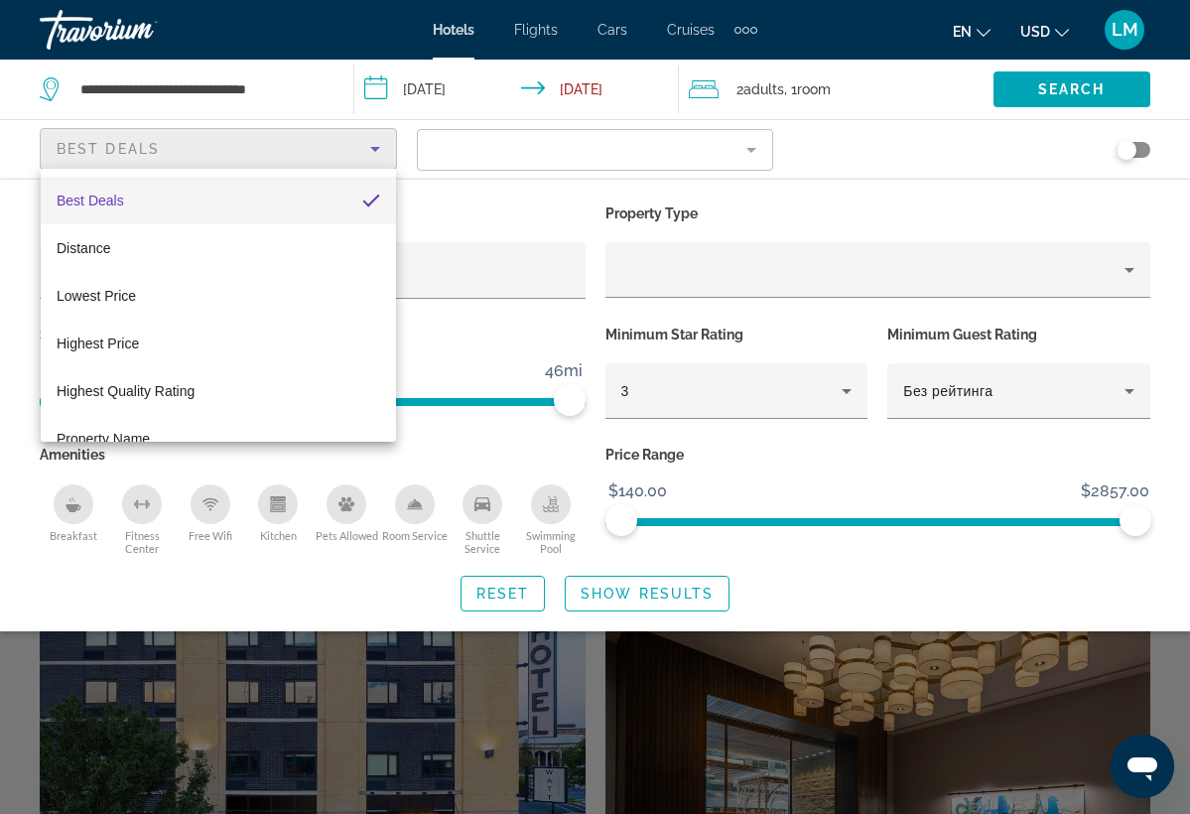
click at [448, 207] on div at bounding box center [595, 407] width 1190 height 814
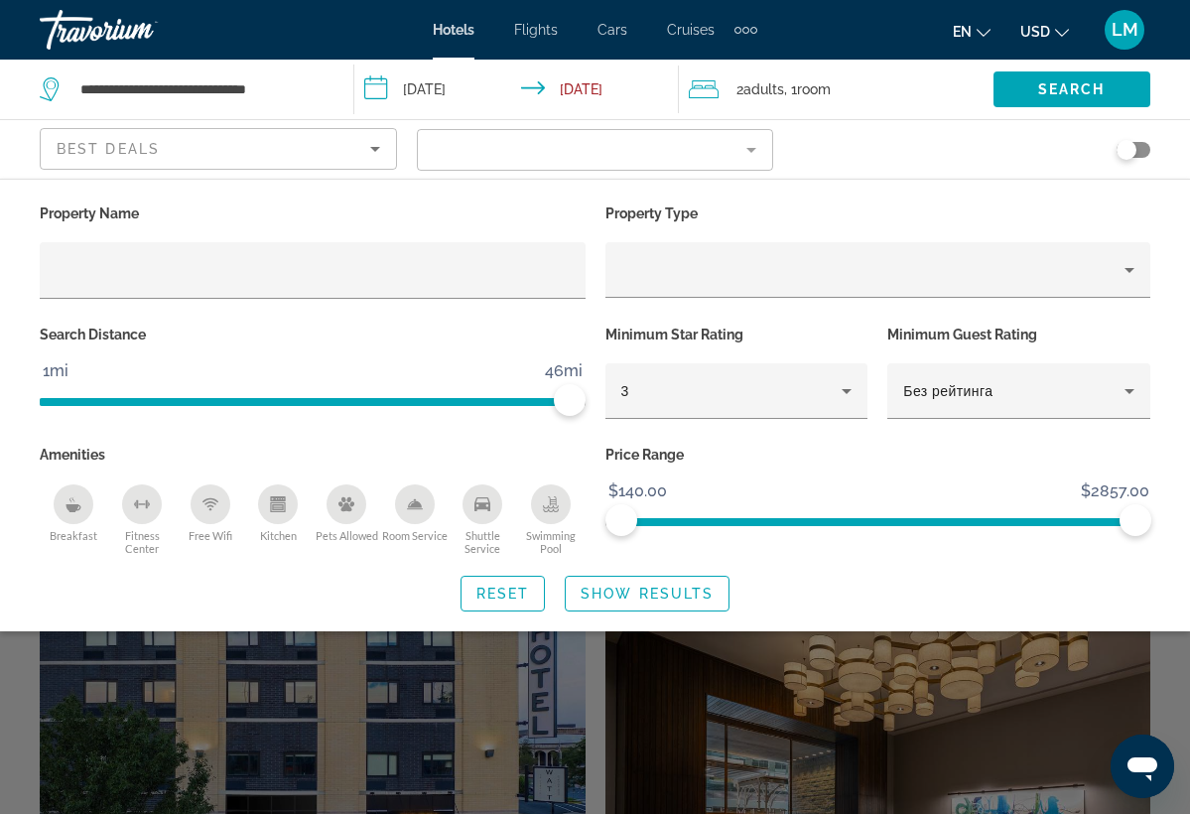
click at [745, 160] on mat-form-field "Filter" at bounding box center [595, 150] width 357 height 42
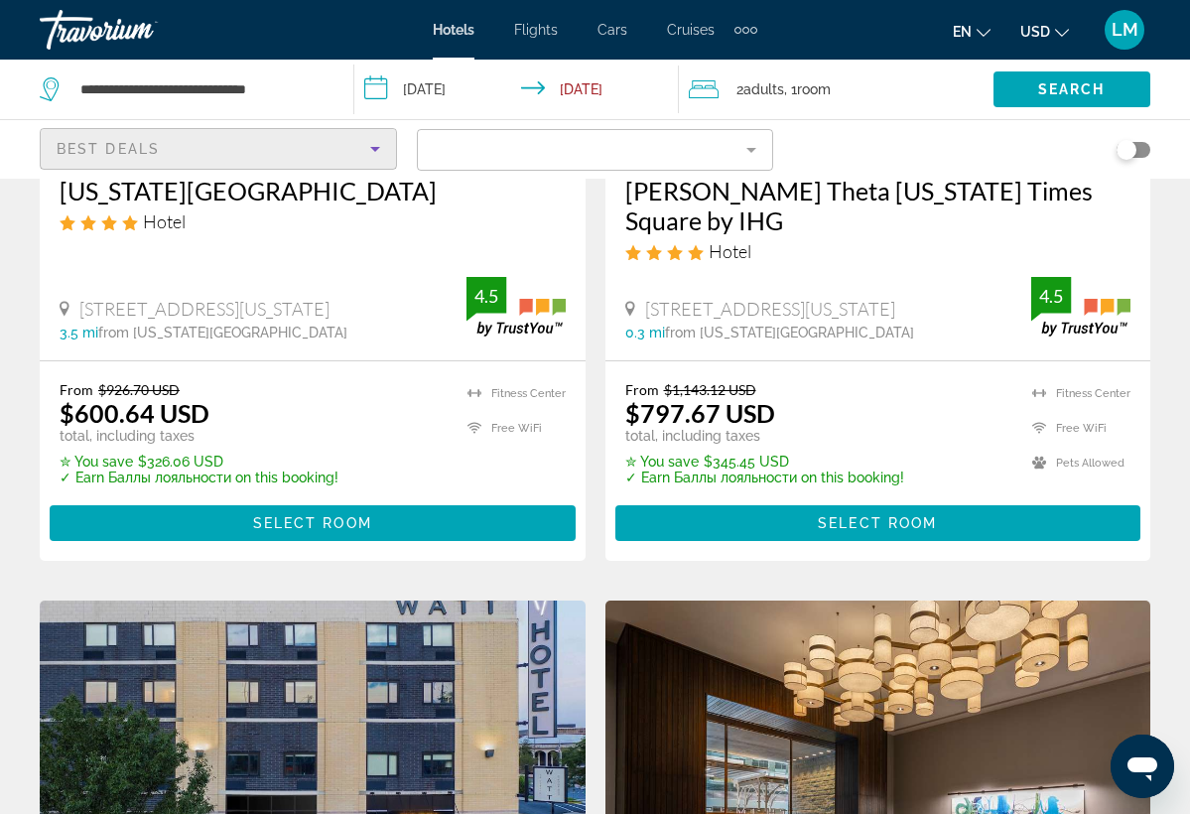
click at [382, 148] on icon "Sort by" at bounding box center [375, 149] width 24 height 24
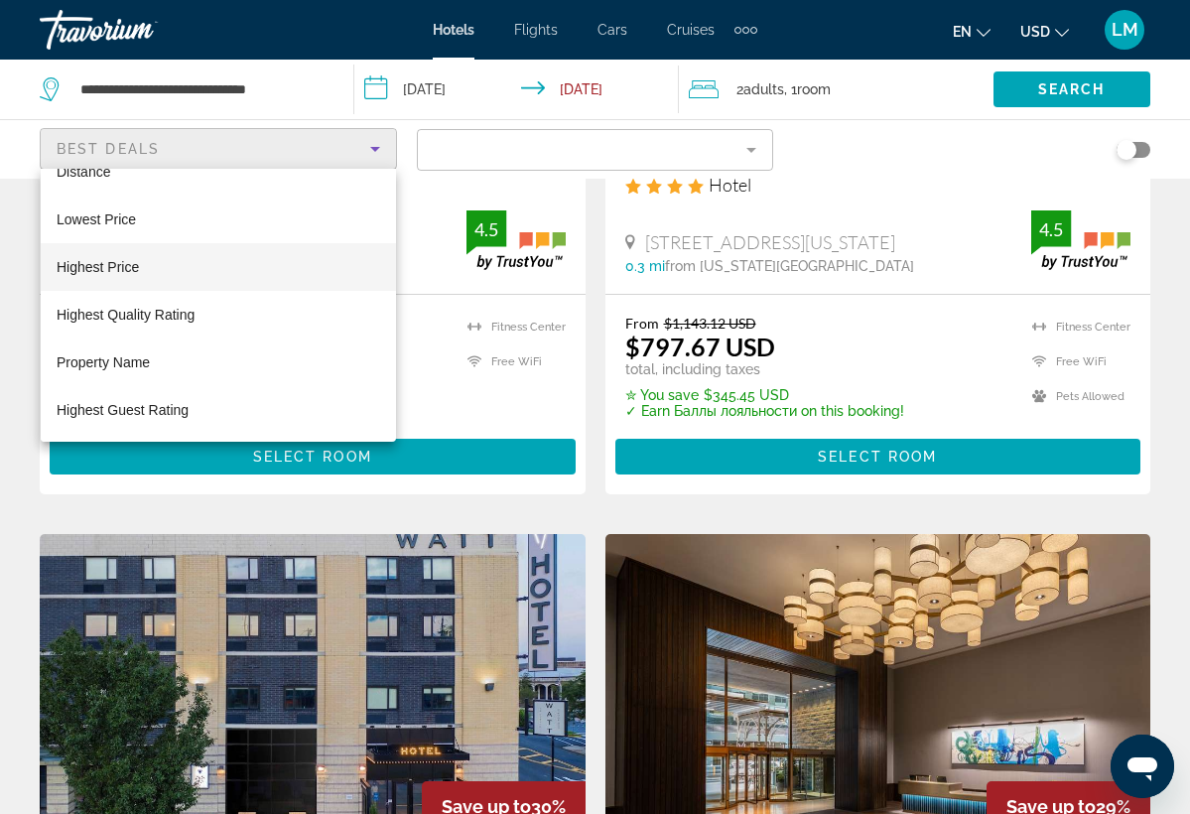
scroll to position [2773, 0]
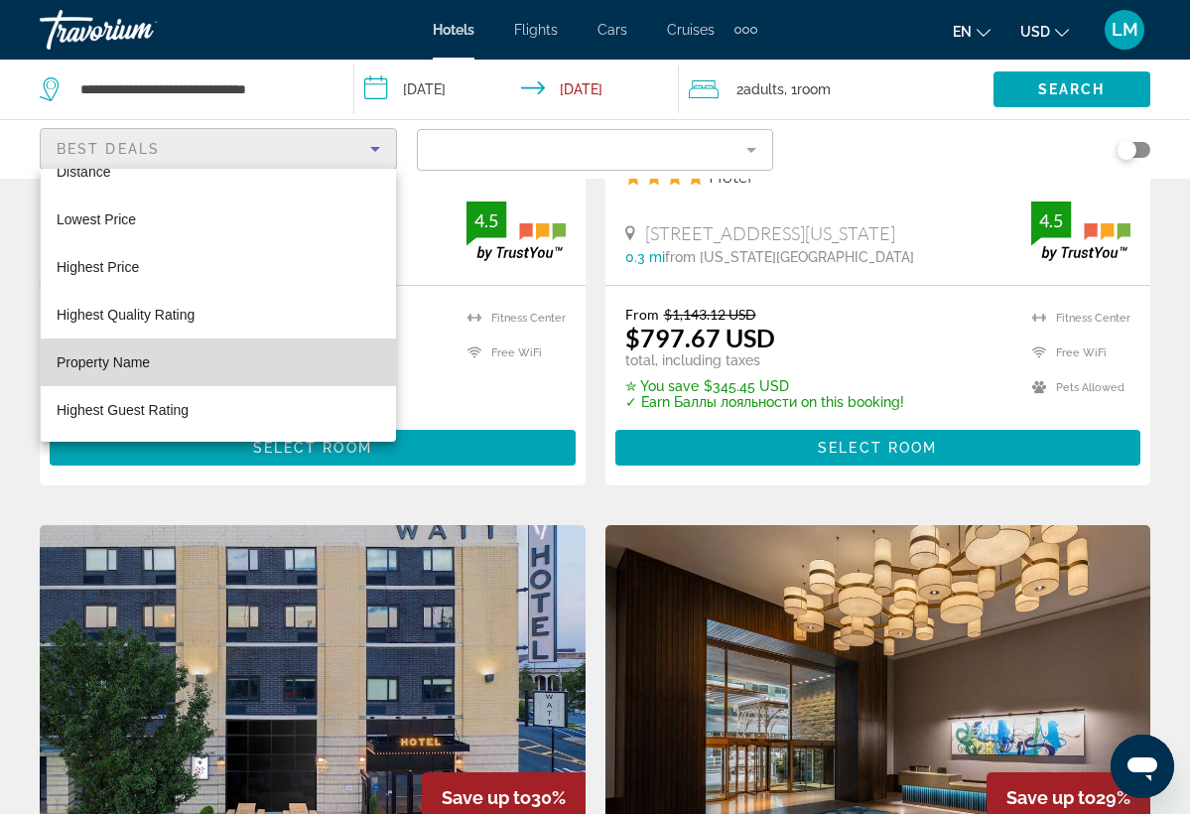
click at [152, 363] on mat-option "Property Name" at bounding box center [218, 363] width 355 height 48
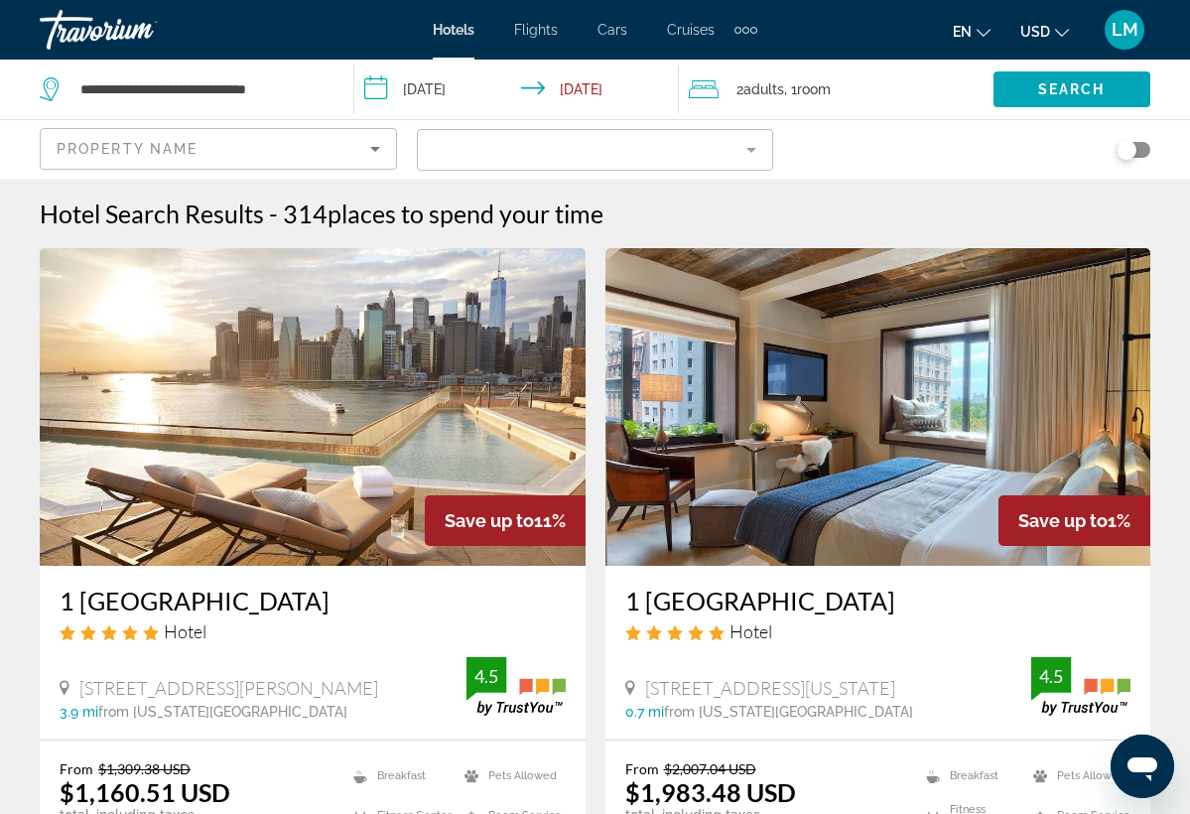
click at [458, 155] on mat-form-field "Filter" at bounding box center [595, 150] width 357 height 42
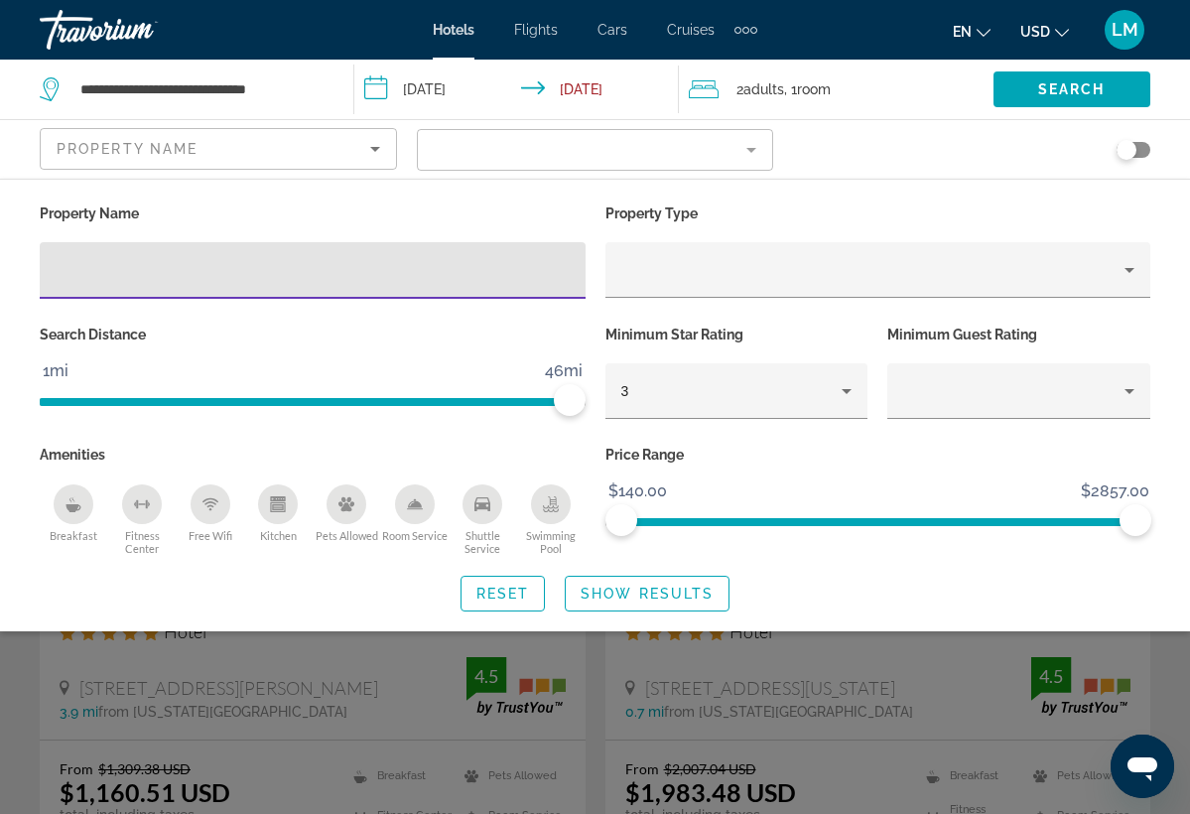
click at [403, 255] on div "Hotel Filters" at bounding box center [313, 270] width 514 height 57
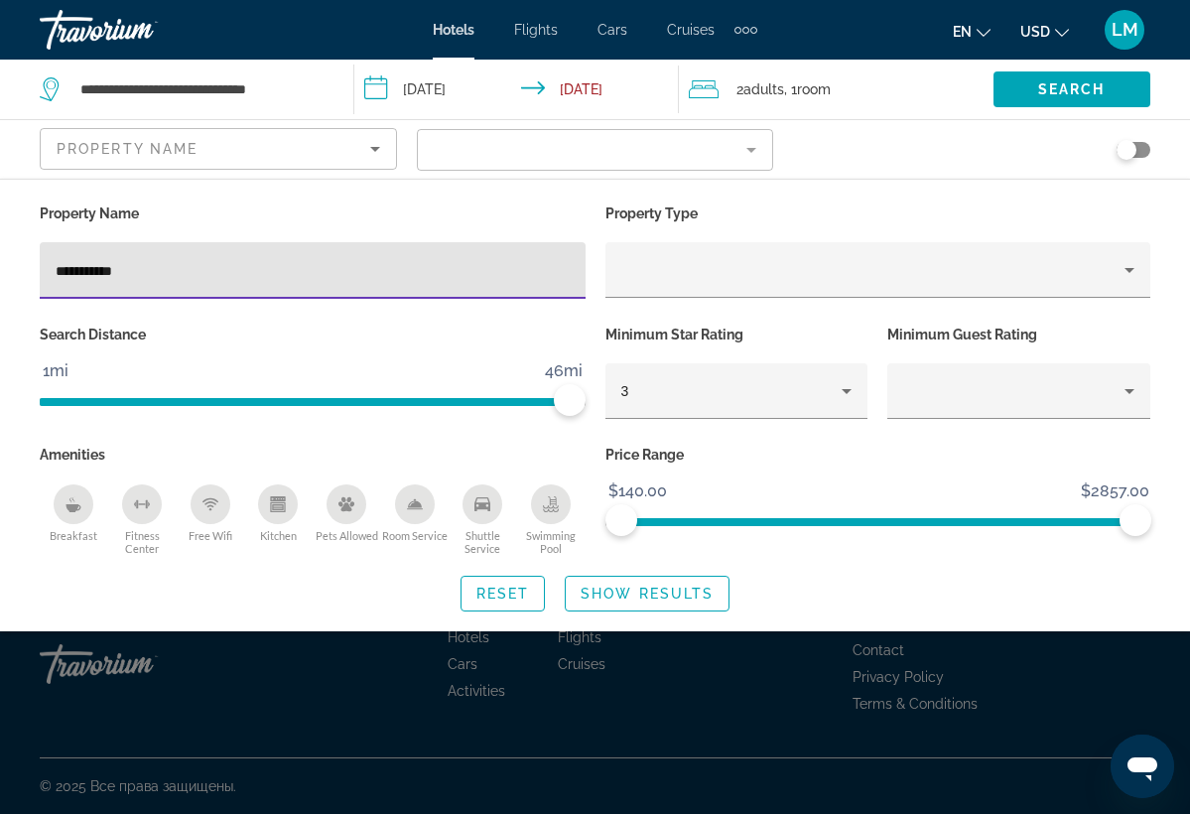
type input "**********"
click at [568, 600] on span "Search widget" at bounding box center [647, 594] width 163 height 48
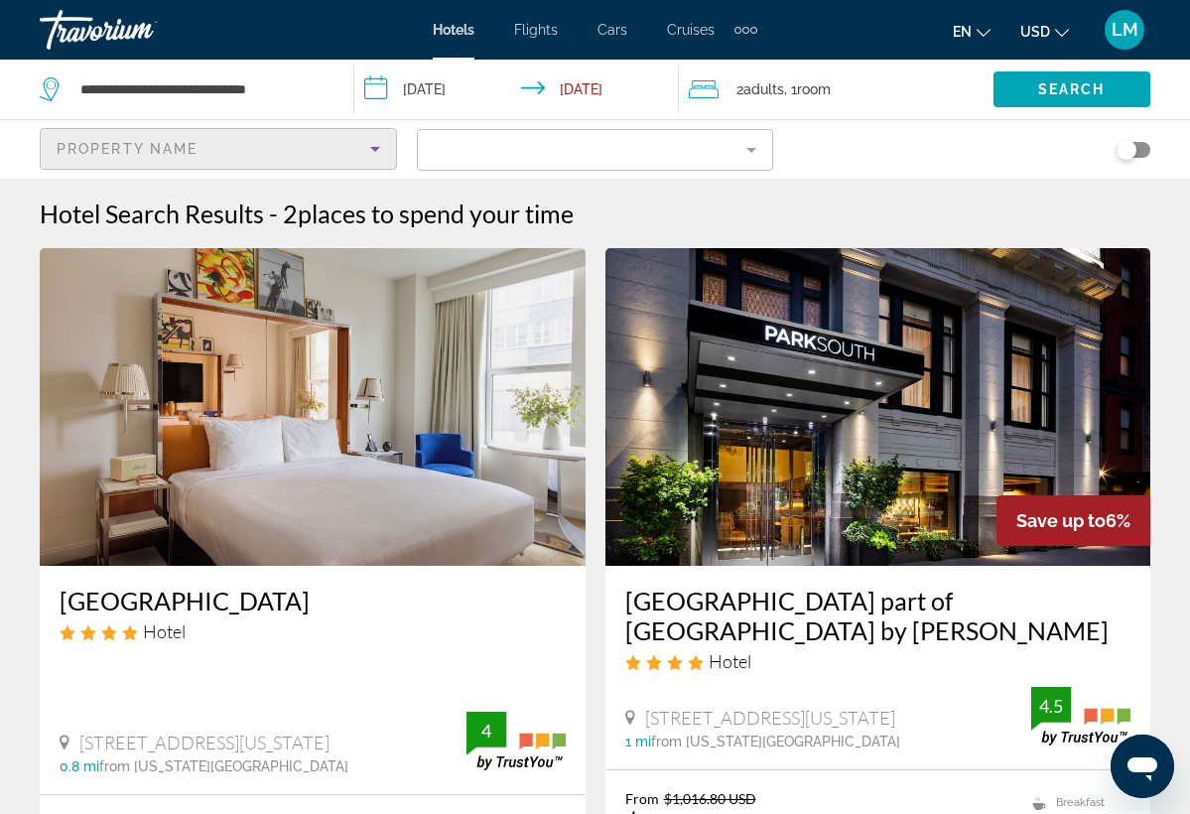
click at [362, 155] on div "Property Name" at bounding box center [214, 149] width 314 height 24
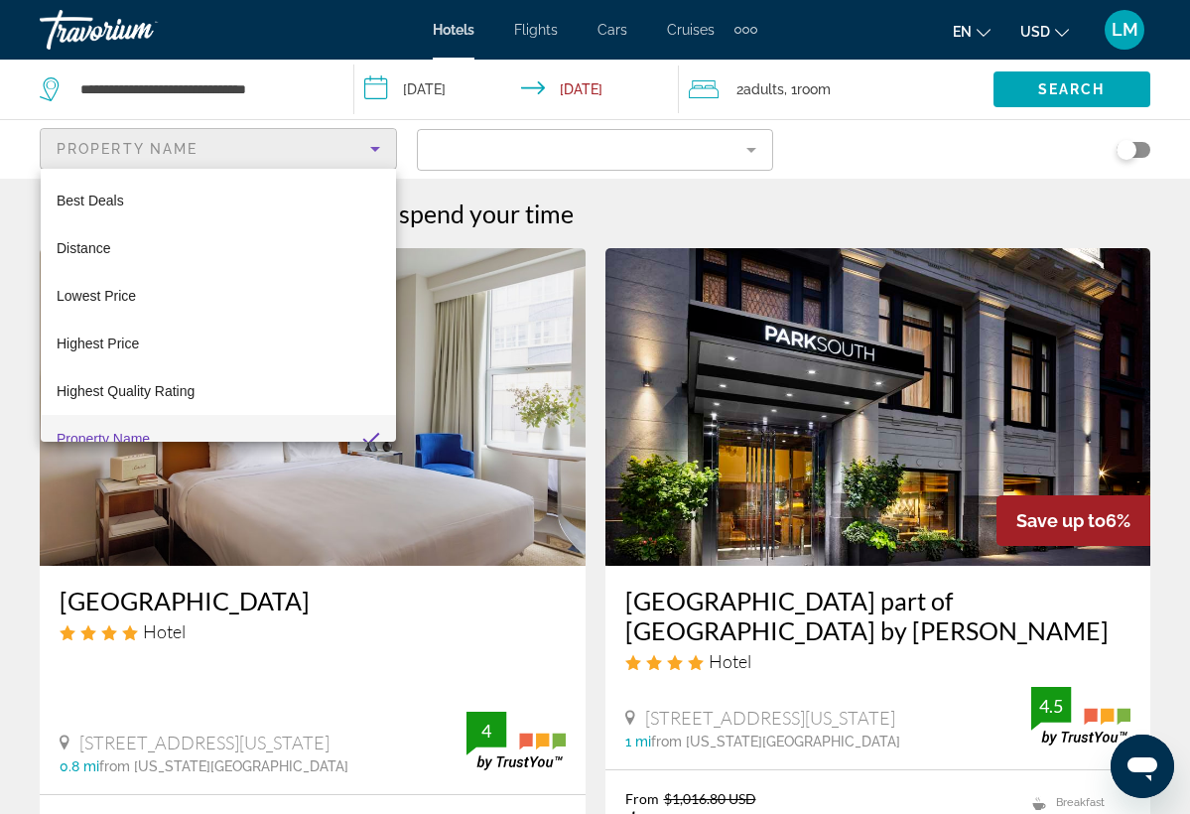
scroll to position [21, 0]
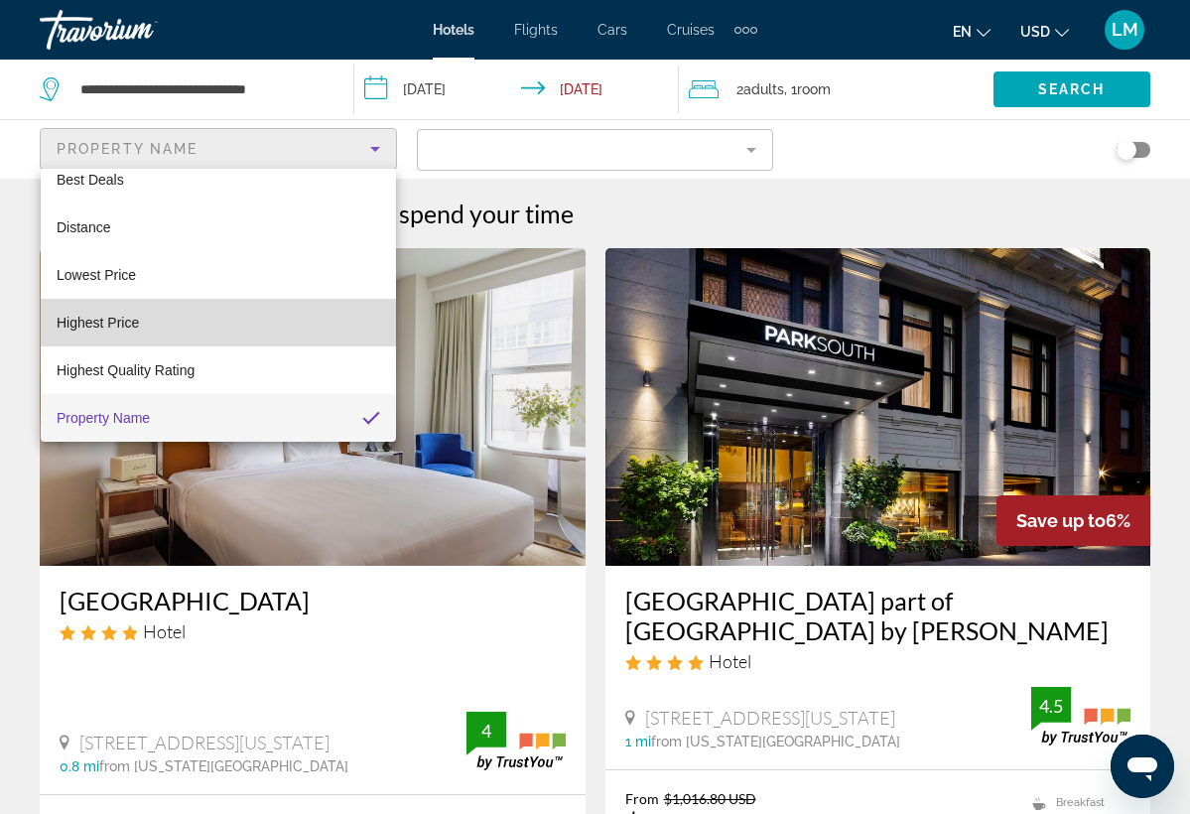
click at [220, 331] on mat-option "Highest Price" at bounding box center [218, 323] width 355 height 48
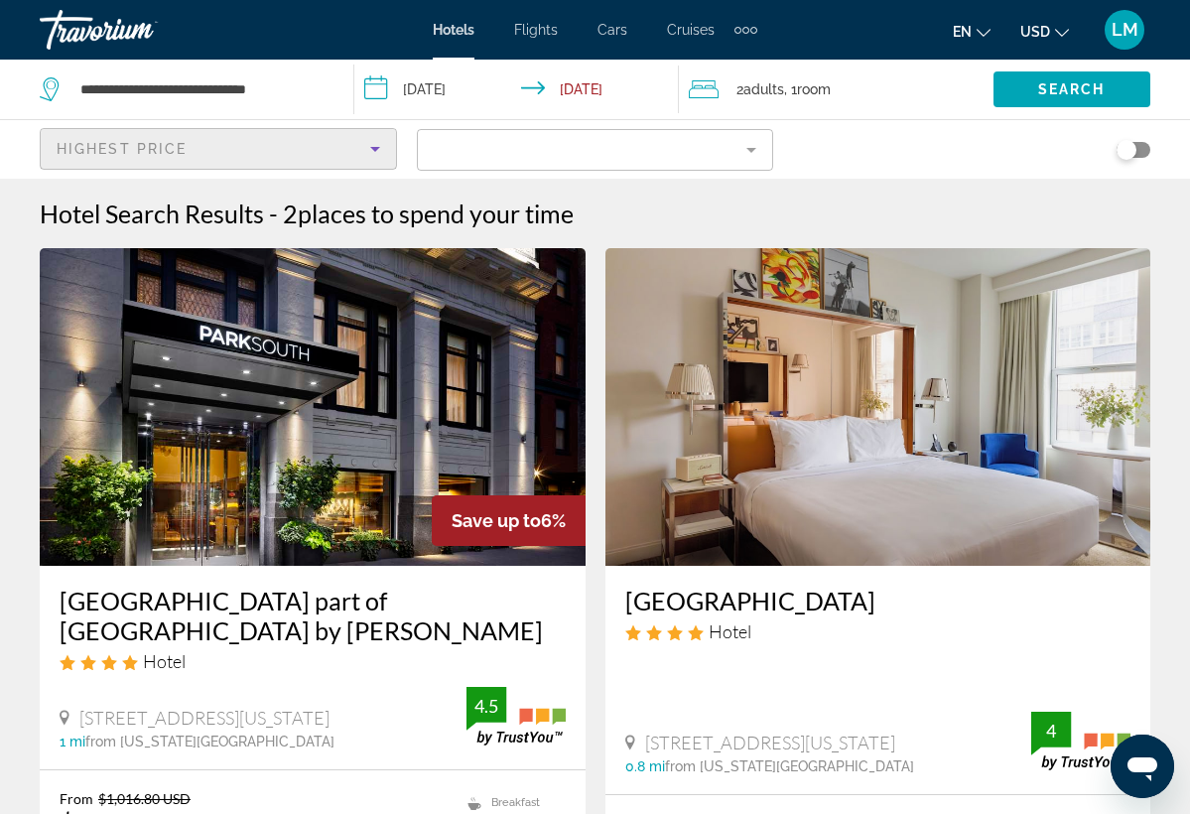
click at [743, 156] on mat-form-field "Filter" at bounding box center [595, 150] width 357 height 42
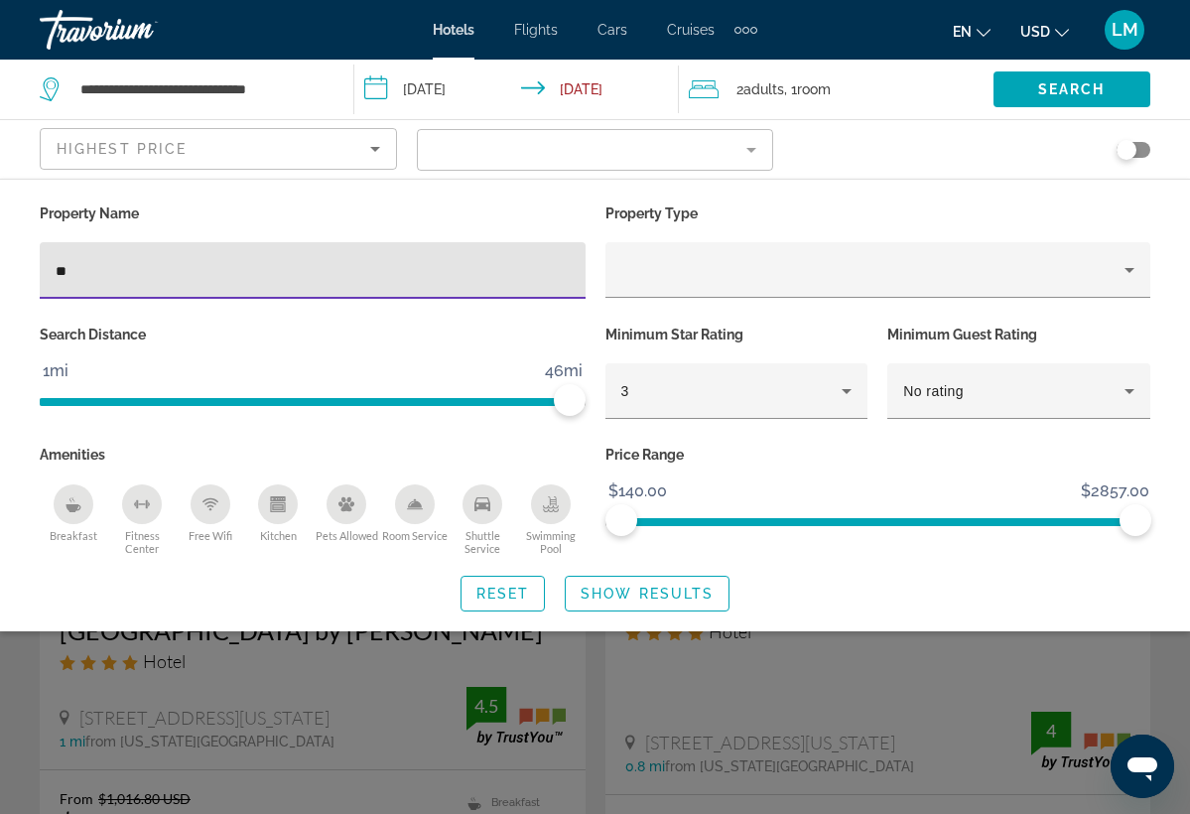
type input "*"
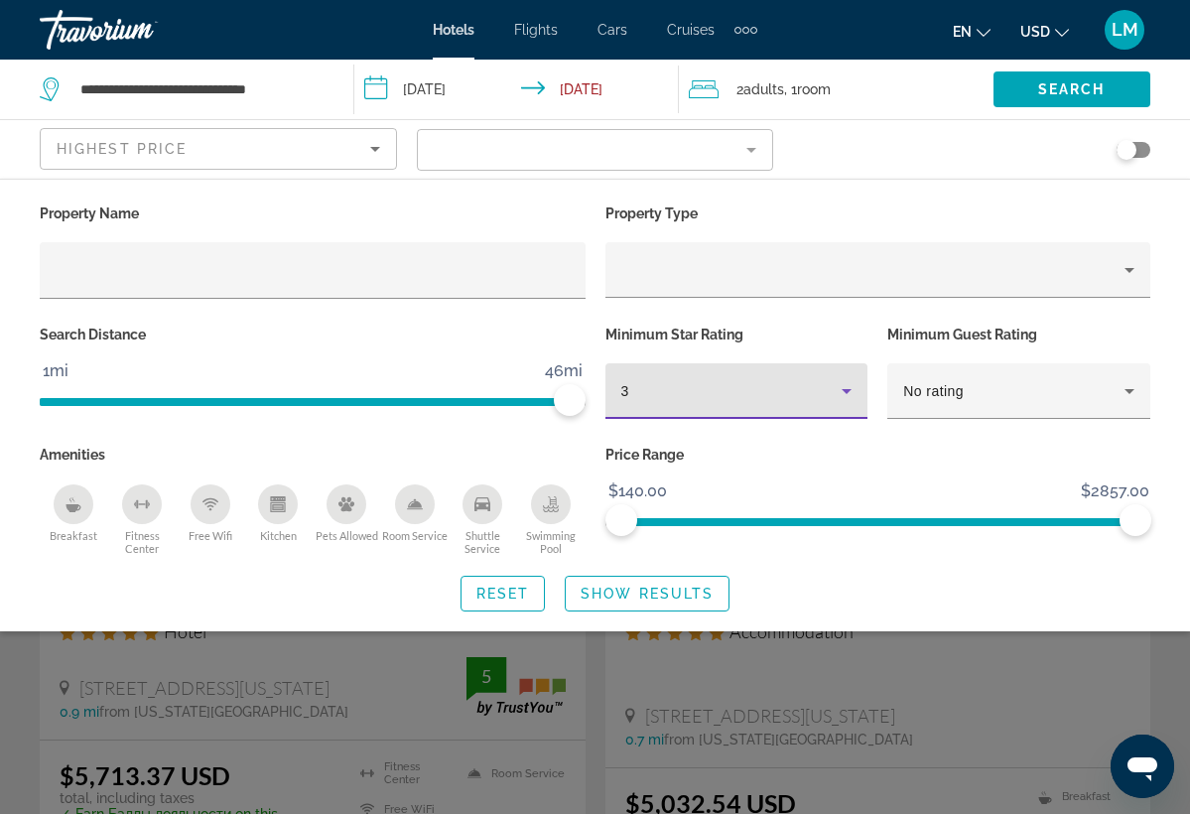
click at [846, 395] on icon "Hotel Filters" at bounding box center [847, 391] width 24 height 24
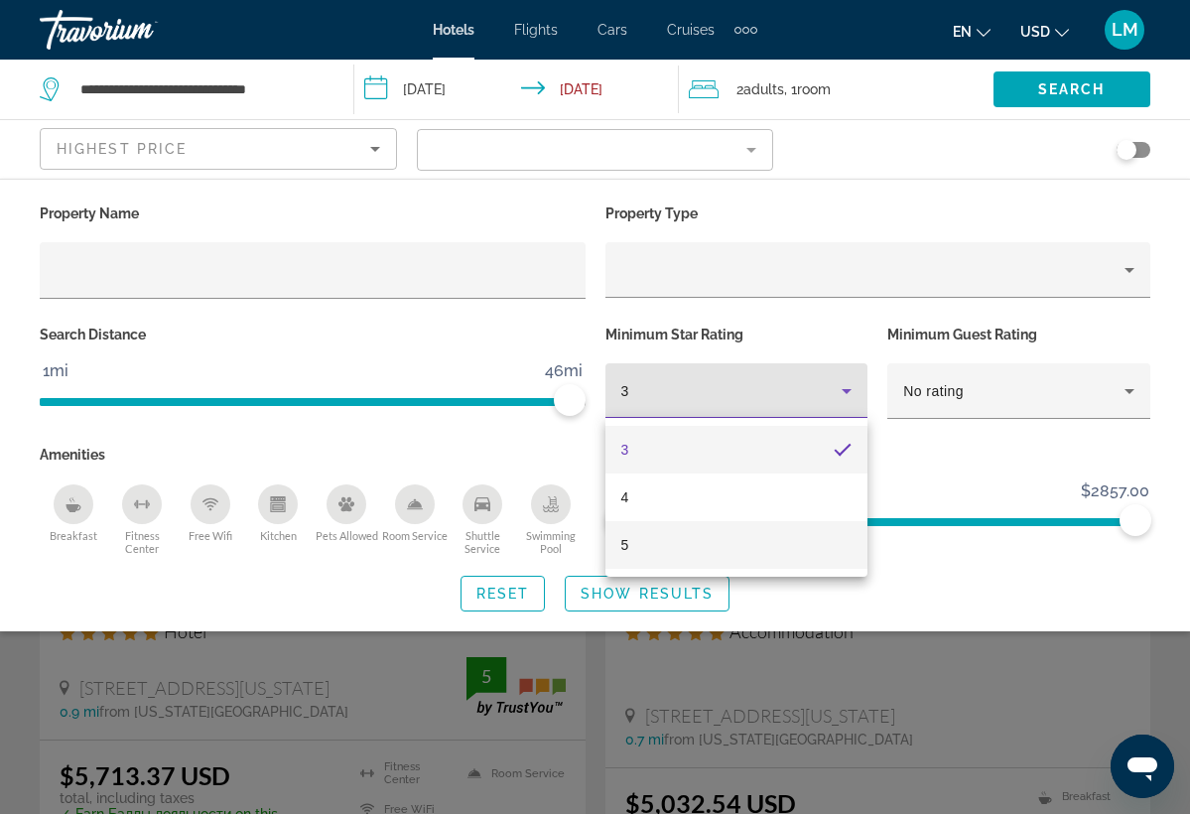
click at [756, 549] on mat-option "5" at bounding box center [737, 545] width 263 height 48
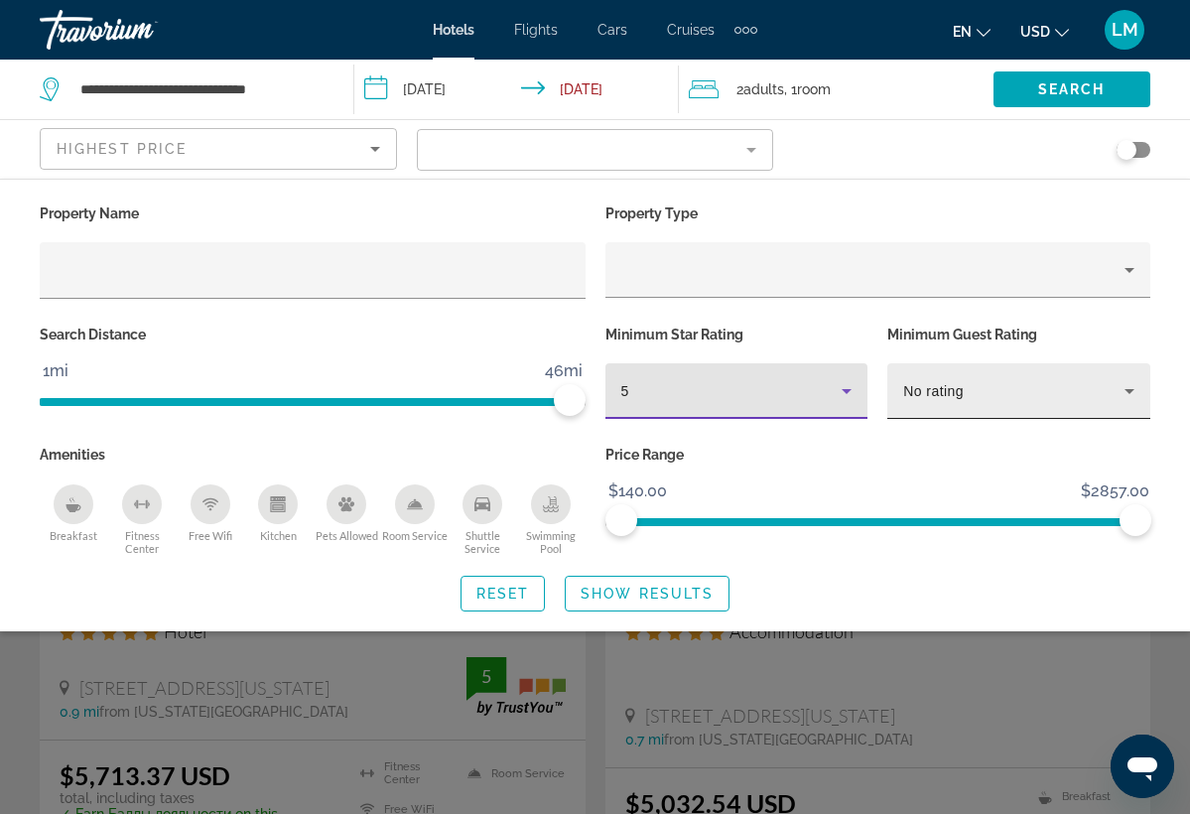
click at [1135, 377] on div "No rating" at bounding box center [1019, 391] width 263 height 56
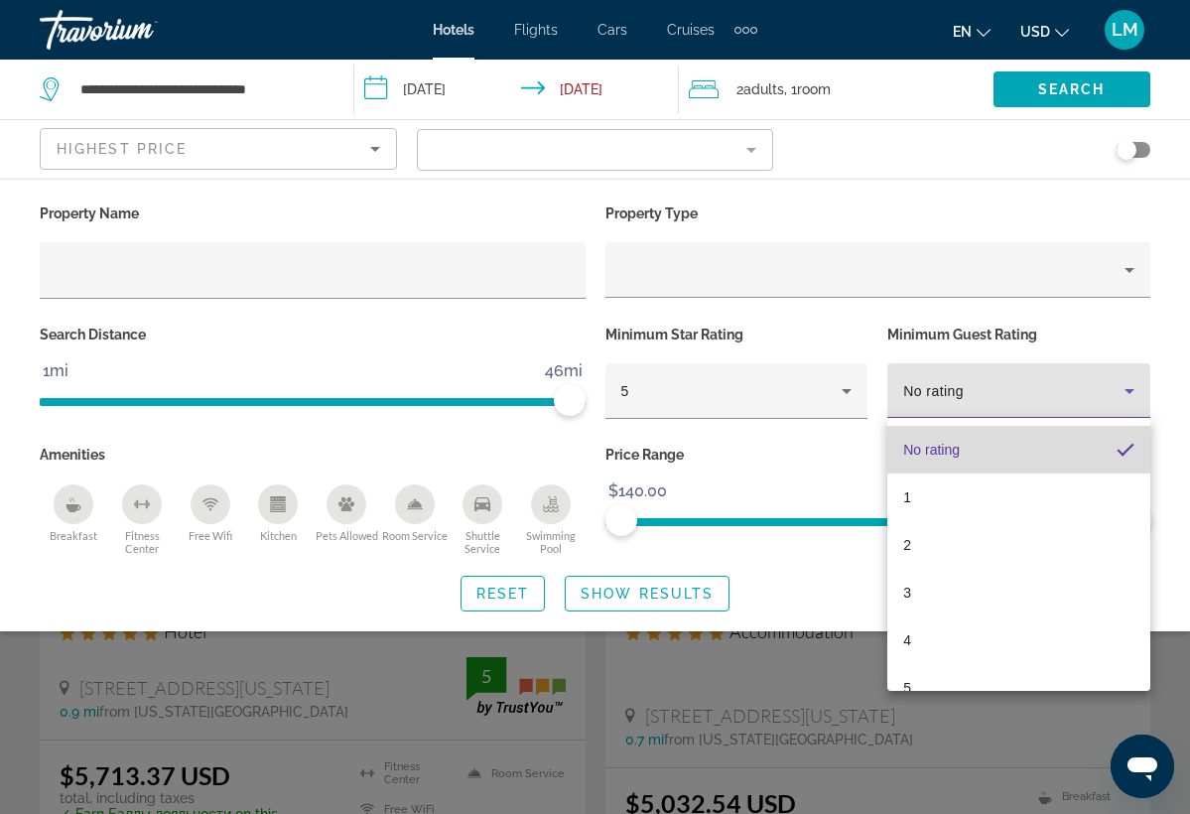
click at [1060, 451] on mat-option "No rating" at bounding box center [1019, 450] width 263 height 48
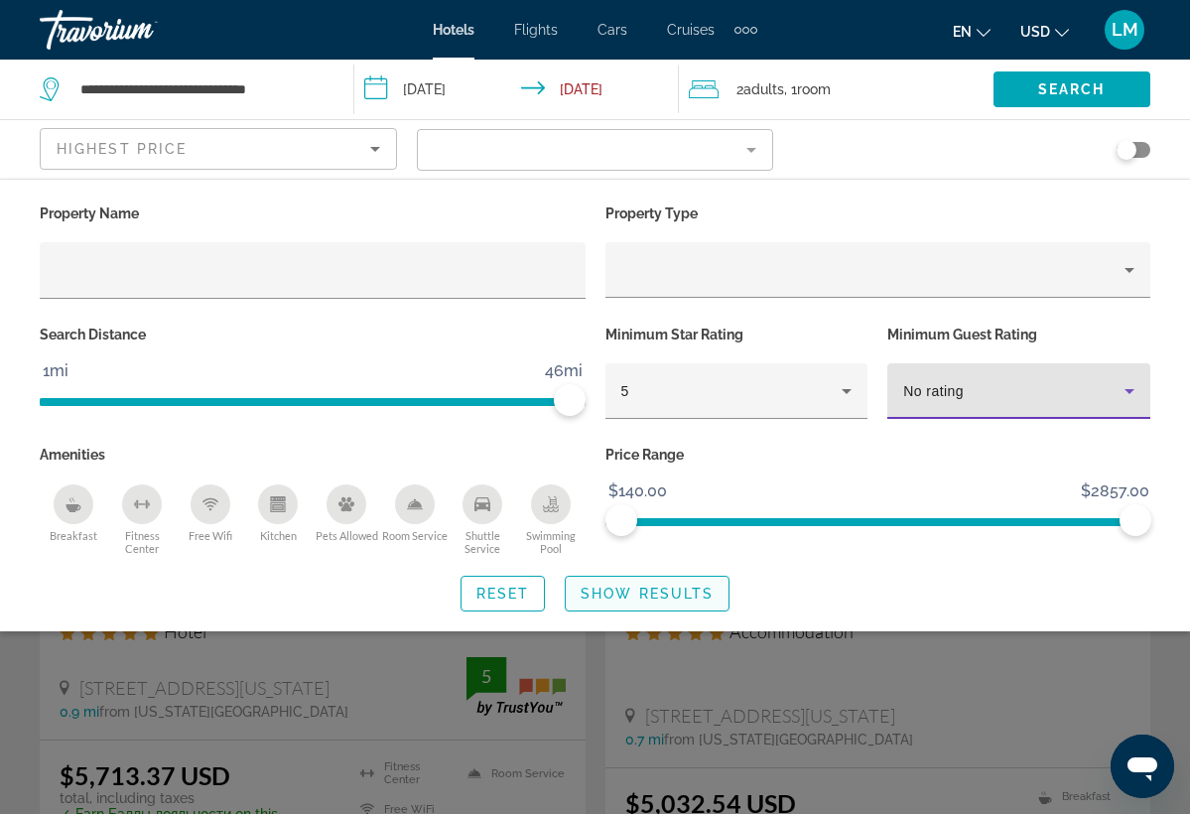
click at [601, 602] on span "Show Results" at bounding box center [647, 594] width 133 height 16
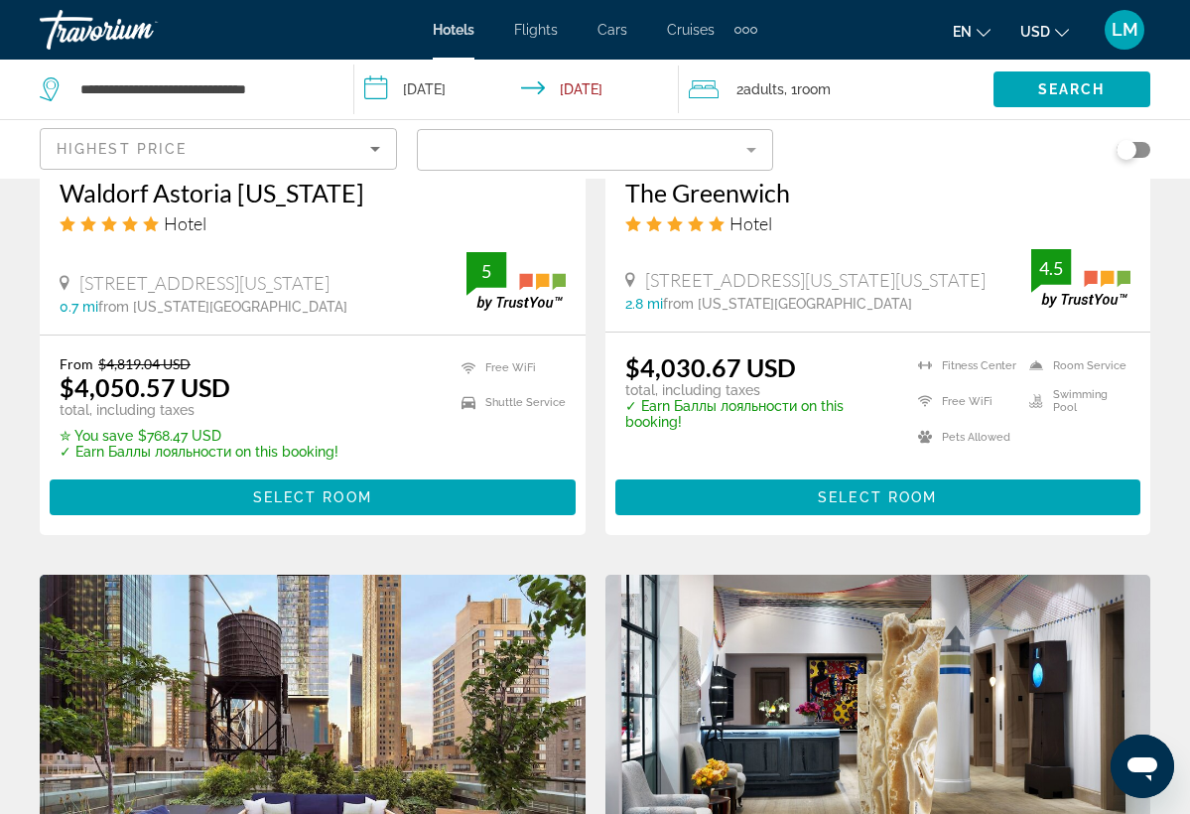
scroll to position [1881, 0]
